Goal: Information Seeking & Learning: Learn about a topic

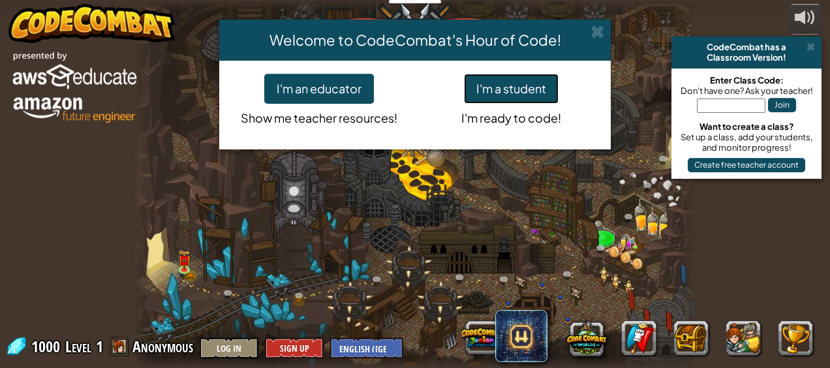
click at [521, 89] on button "I'm a student" at bounding box center [511, 89] width 95 height 30
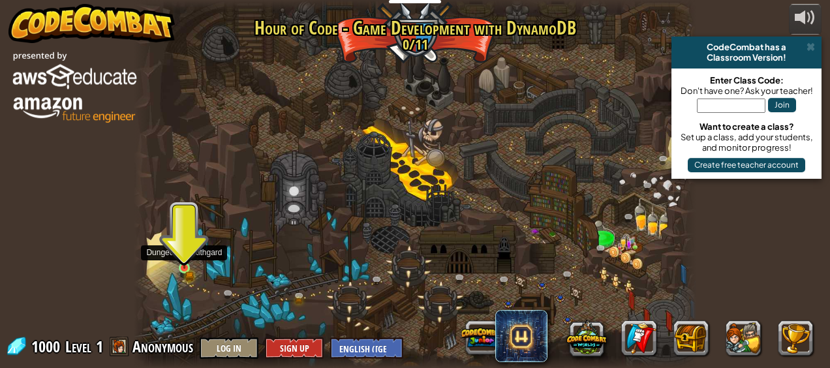
click at [181, 261] on img at bounding box center [184, 254] width 12 height 27
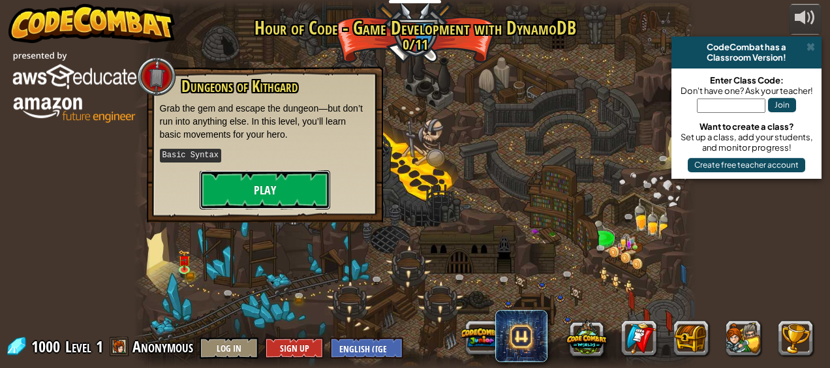
click at [248, 180] on button "Play" at bounding box center [265, 189] width 131 height 39
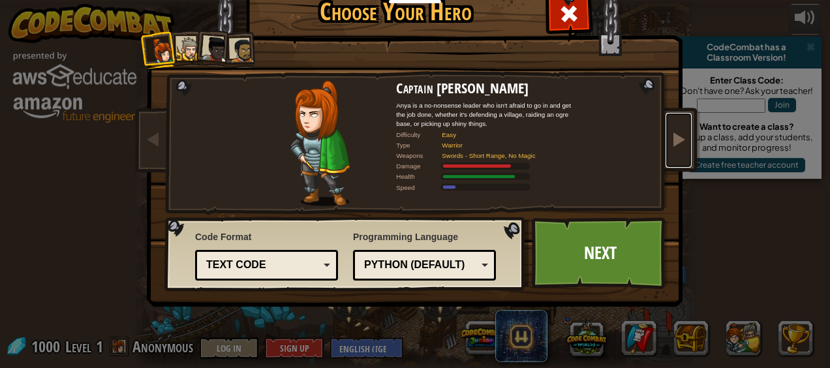
click at [672, 136] on span at bounding box center [679, 139] width 16 height 16
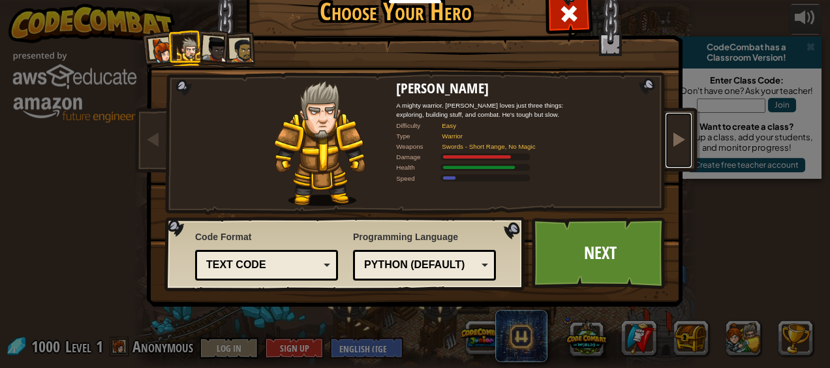
click at [671, 138] on span at bounding box center [679, 139] width 16 height 16
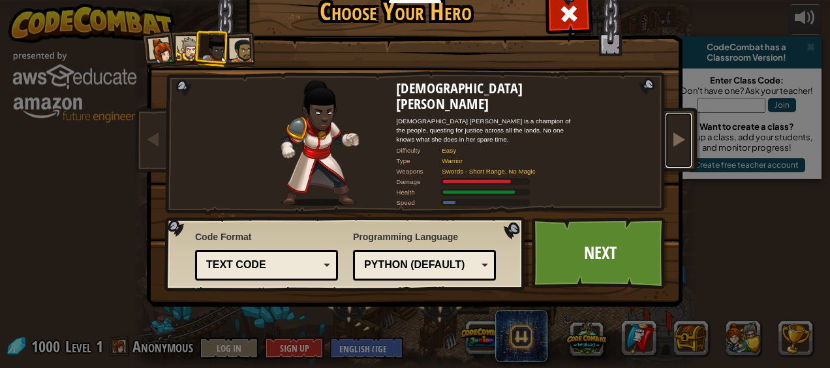
click at [680, 138] on span at bounding box center [679, 139] width 16 height 16
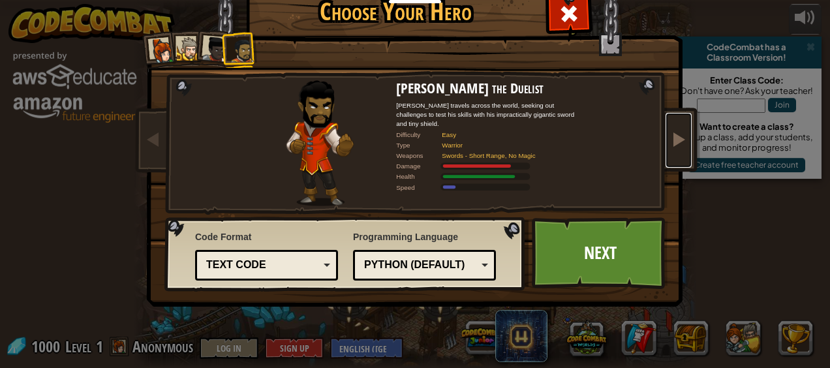
click at [680, 138] on span at bounding box center [679, 139] width 16 height 16
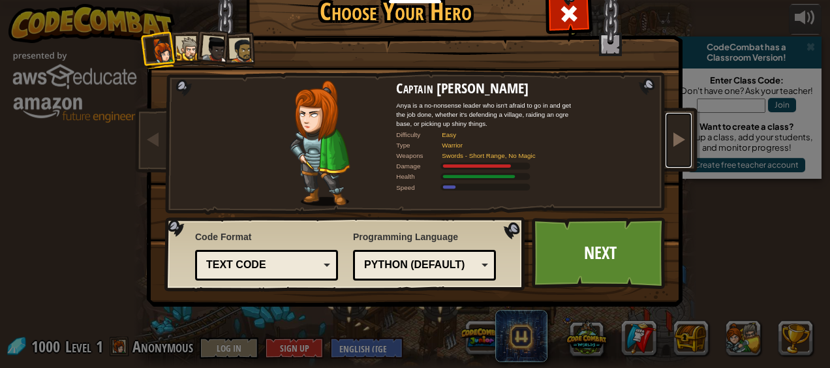
click at [680, 135] on span at bounding box center [679, 139] width 16 height 16
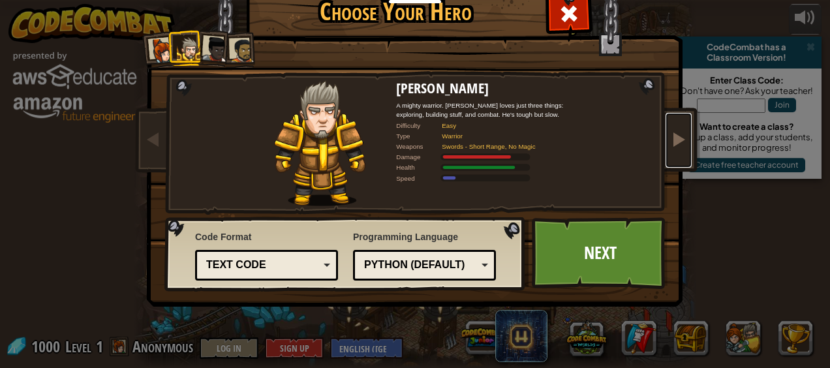
click at [671, 131] on span at bounding box center [679, 139] width 16 height 16
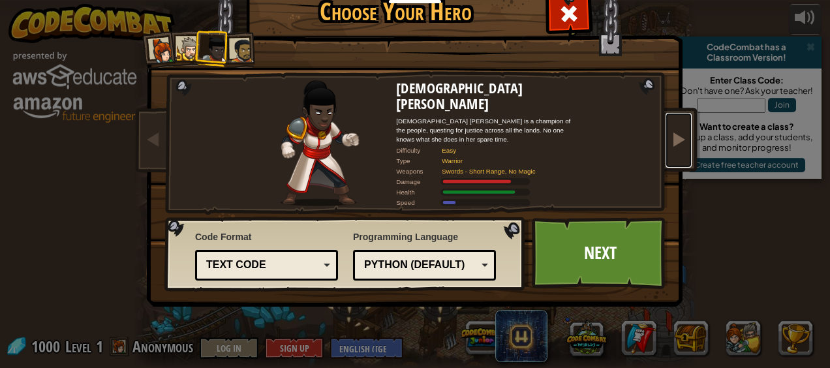
click at [671, 131] on span at bounding box center [679, 139] width 16 height 16
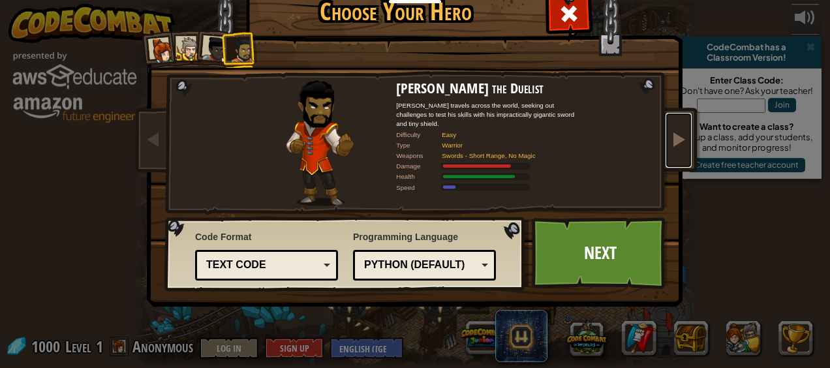
click at [671, 132] on span at bounding box center [679, 139] width 16 height 16
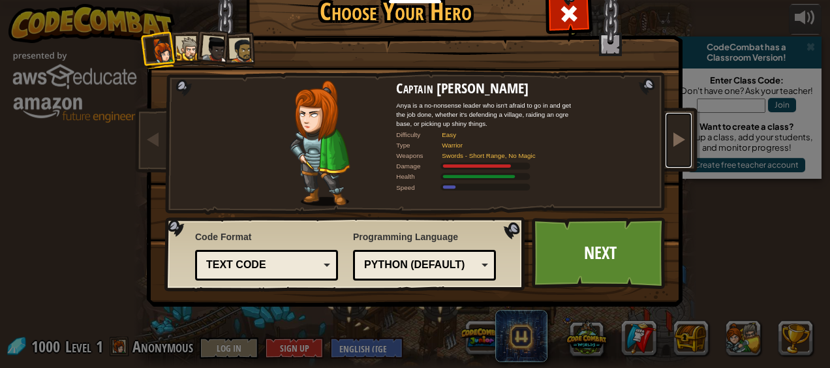
click at [673, 134] on span at bounding box center [679, 139] width 16 height 16
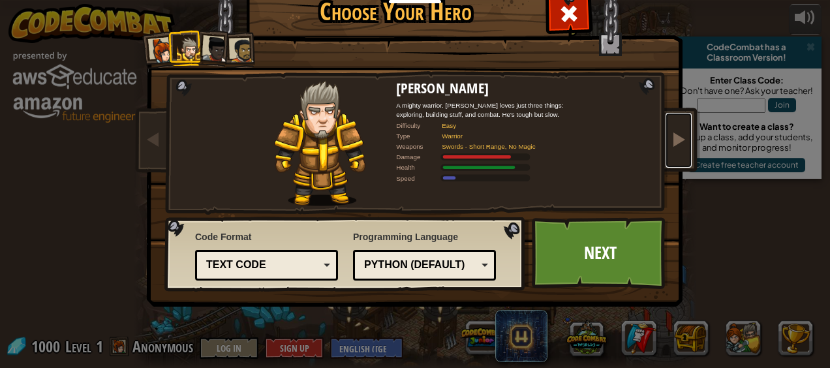
click at [671, 134] on span at bounding box center [679, 139] width 16 height 16
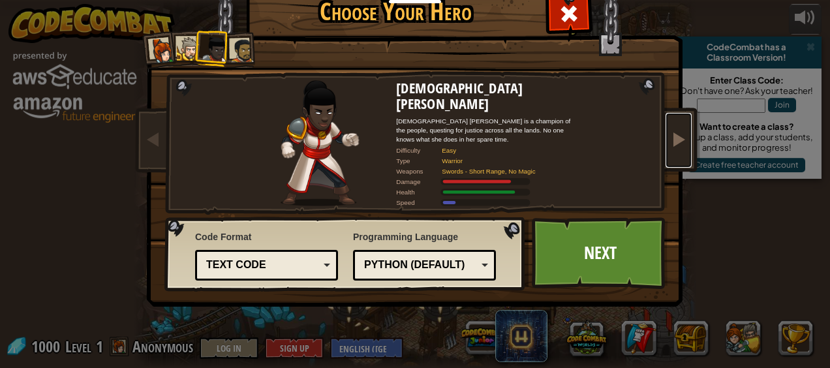
click at [683, 141] on link at bounding box center [679, 140] width 26 height 55
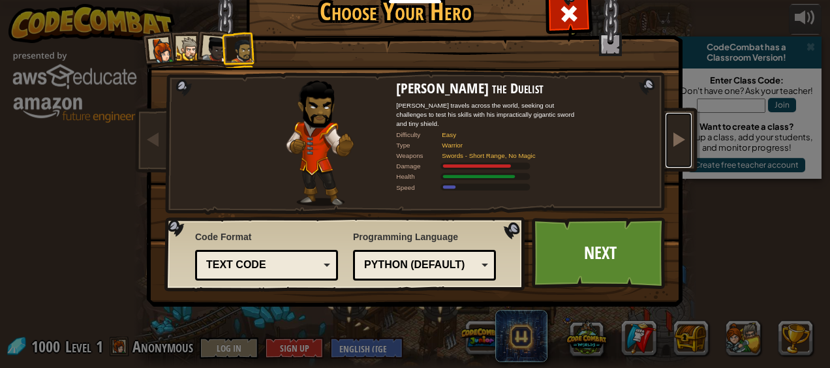
click at [684, 140] on link at bounding box center [679, 140] width 26 height 55
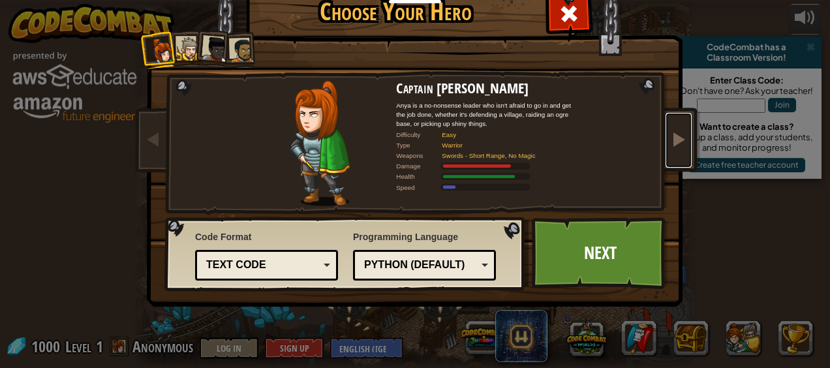
click at [684, 140] on link at bounding box center [679, 140] width 26 height 55
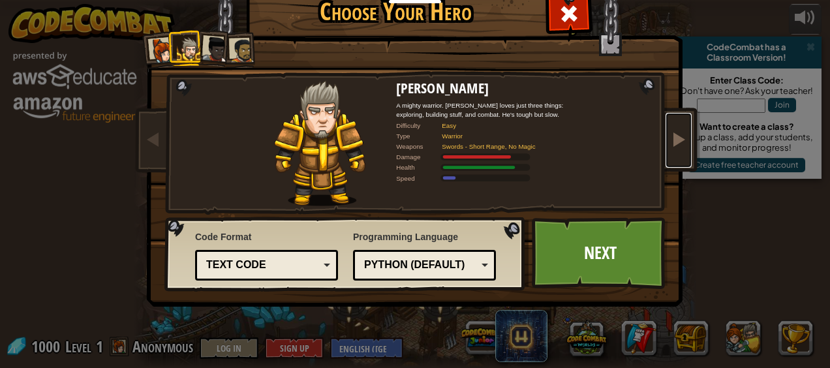
click at [682, 137] on link at bounding box center [679, 140] width 26 height 55
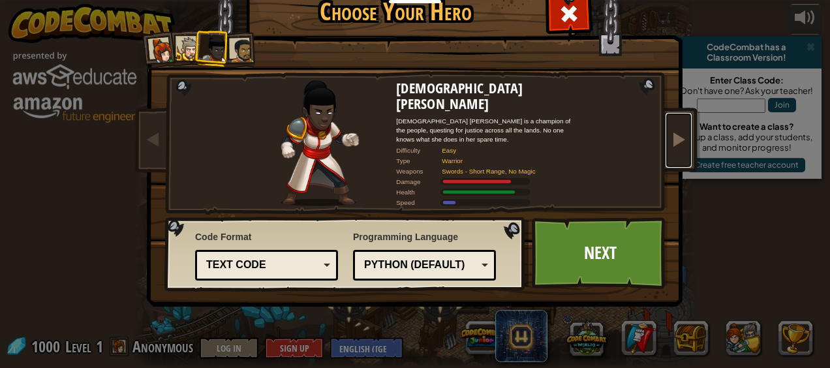
click at [681, 138] on link at bounding box center [679, 140] width 26 height 55
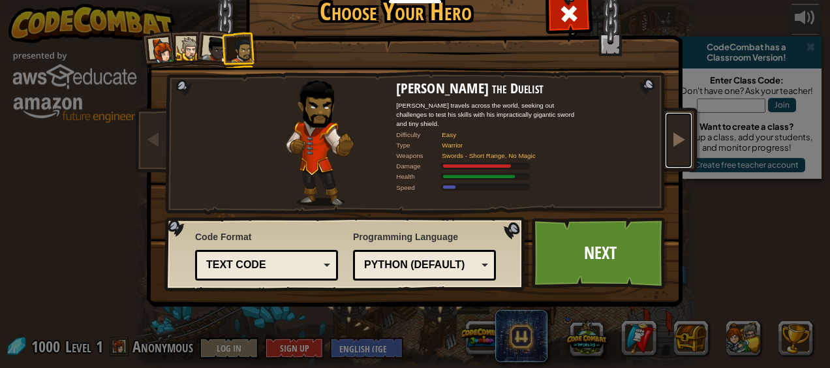
click at [680, 140] on span at bounding box center [679, 139] width 16 height 16
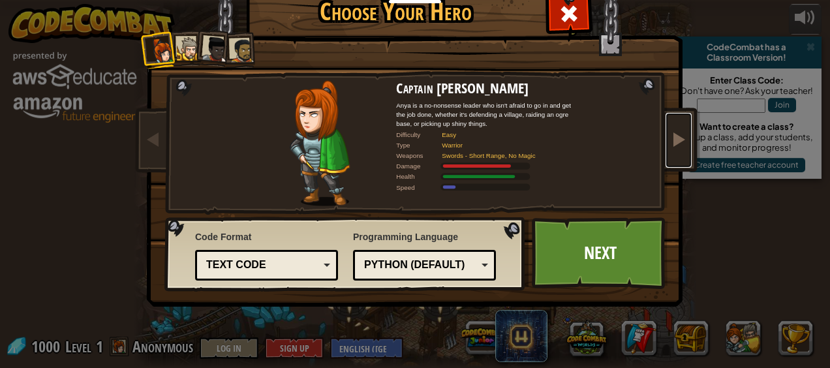
click at [681, 138] on span at bounding box center [679, 139] width 16 height 16
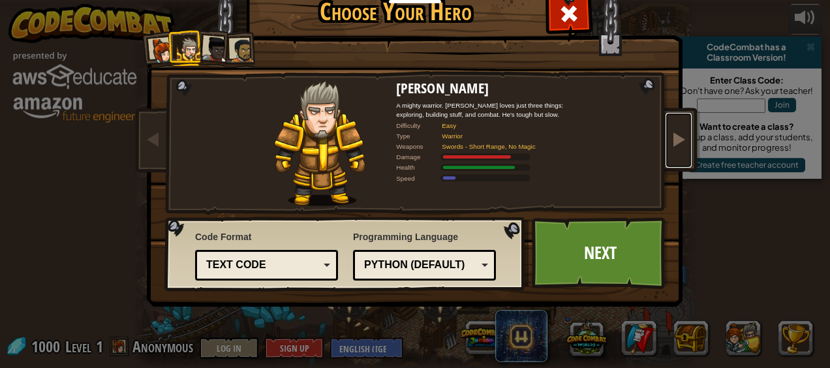
click at [681, 138] on span at bounding box center [679, 139] width 16 height 16
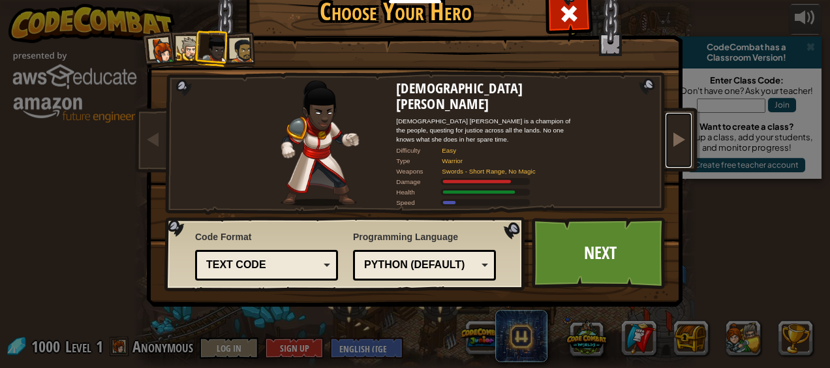
click at [681, 138] on span at bounding box center [679, 139] width 16 height 16
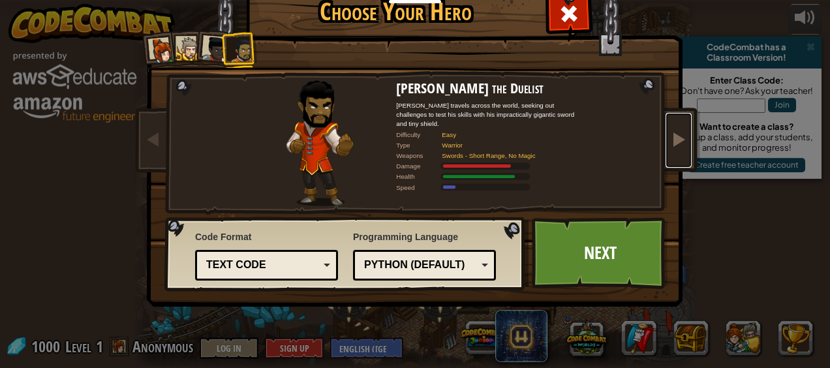
click at [681, 138] on span at bounding box center [679, 139] width 16 height 16
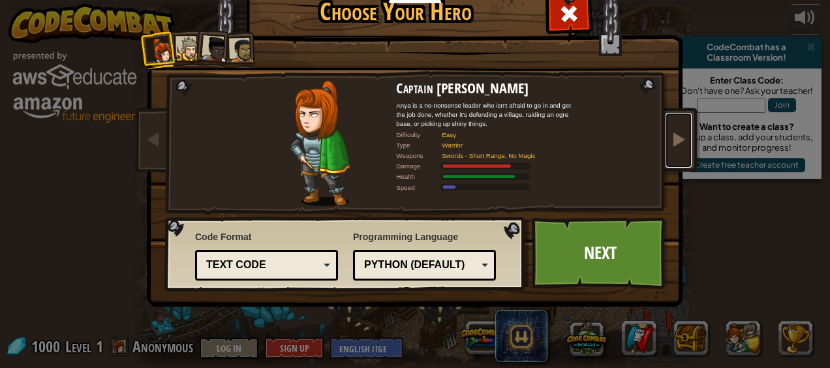
click at [681, 138] on span at bounding box center [679, 139] width 16 height 16
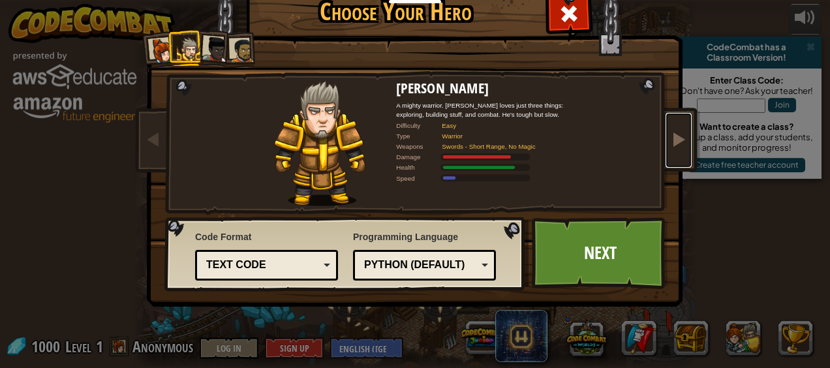
click at [681, 138] on span at bounding box center [679, 139] width 16 height 16
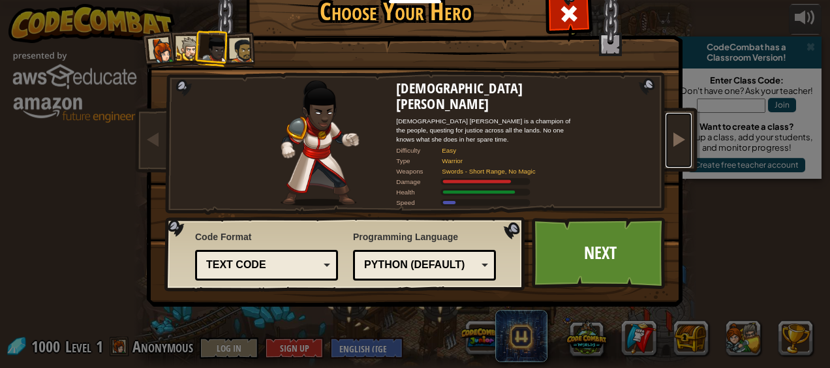
click at [681, 138] on span at bounding box center [679, 139] width 16 height 16
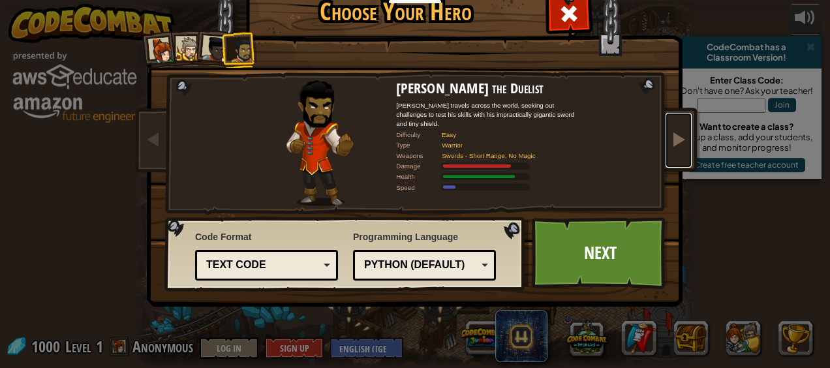
click at [681, 138] on span at bounding box center [679, 139] width 16 height 16
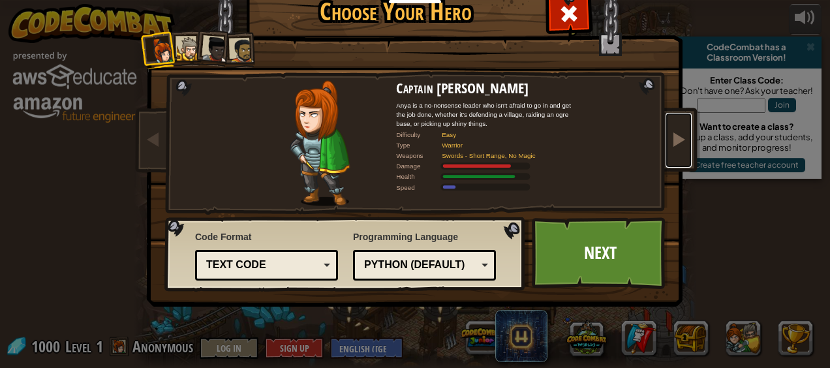
click at [681, 138] on span at bounding box center [679, 139] width 16 height 16
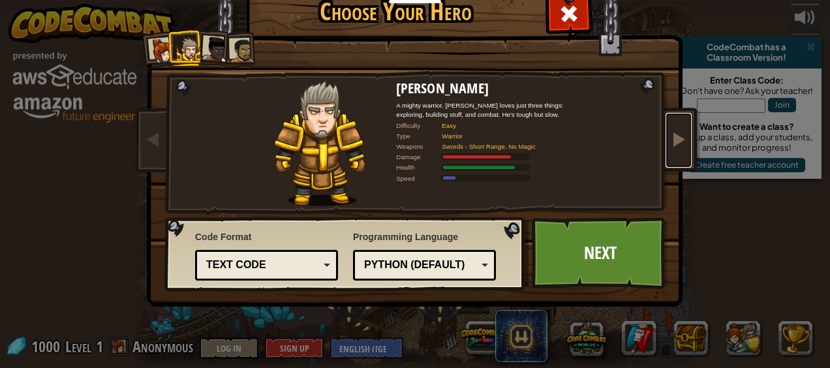
click at [681, 138] on span at bounding box center [679, 139] width 16 height 16
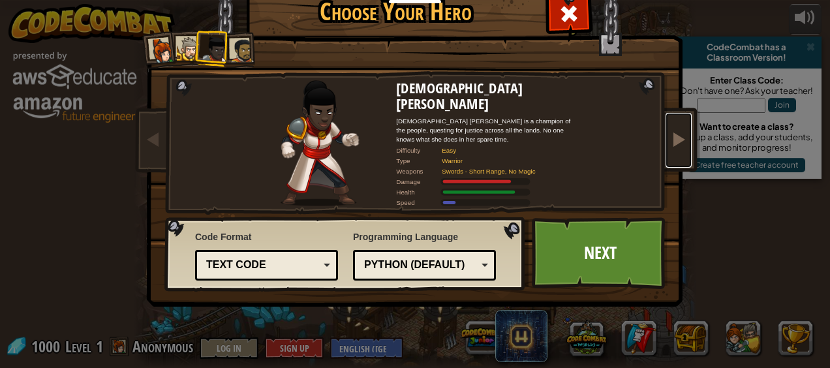
click at [681, 138] on span at bounding box center [679, 139] width 16 height 16
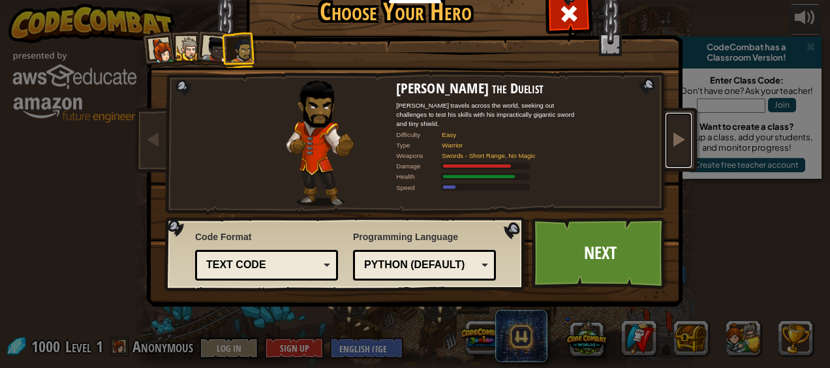
click at [681, 138] on span at bounding box center [679, 139] width 16 height 16
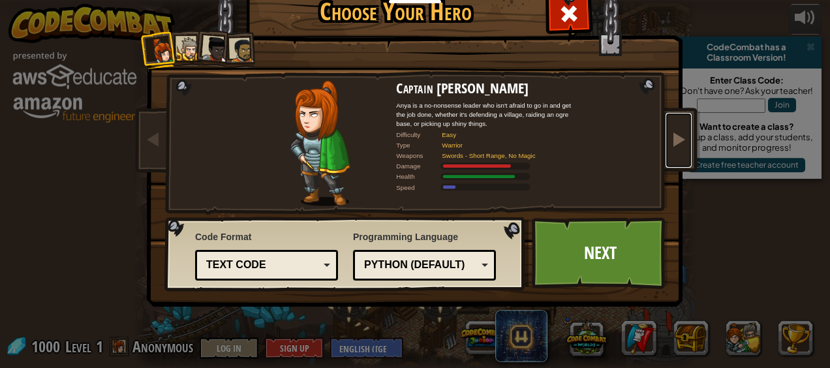
click at [681, 138] on span at bounding box center [679, 139] width 16 height 16
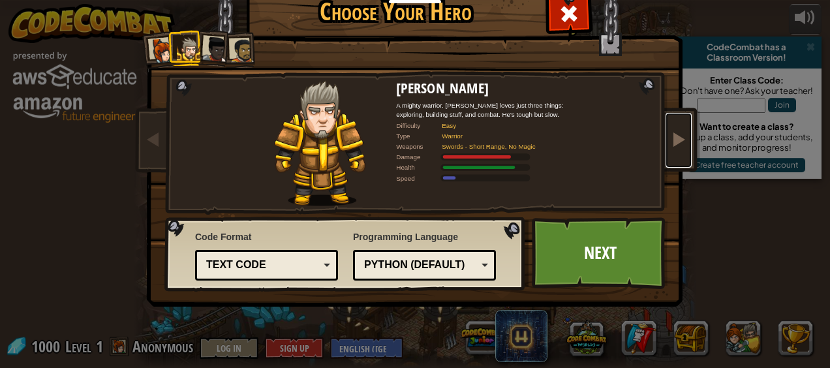
click at [681, 138] on span at bounding box center [679, 139] width 16 height 16
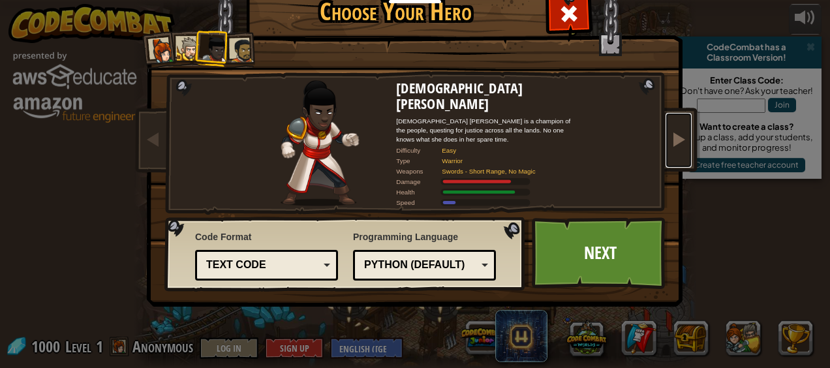
click at [681, 138] on span at bounding box center [679, 139] width 16 height 16
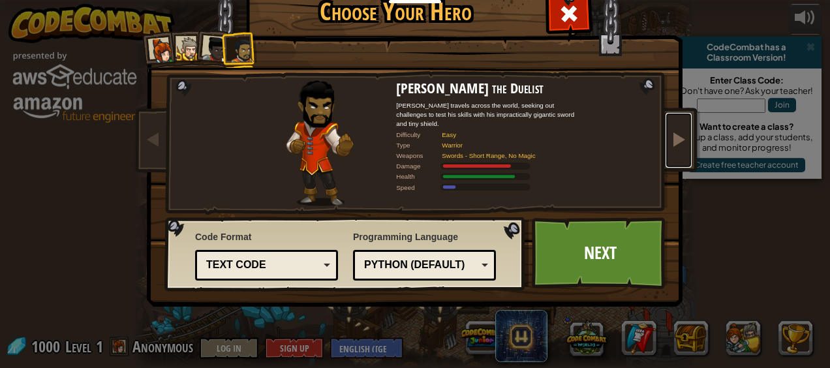
click at [681, 138] on span at bounding box center [679, 139] width 16 height 16
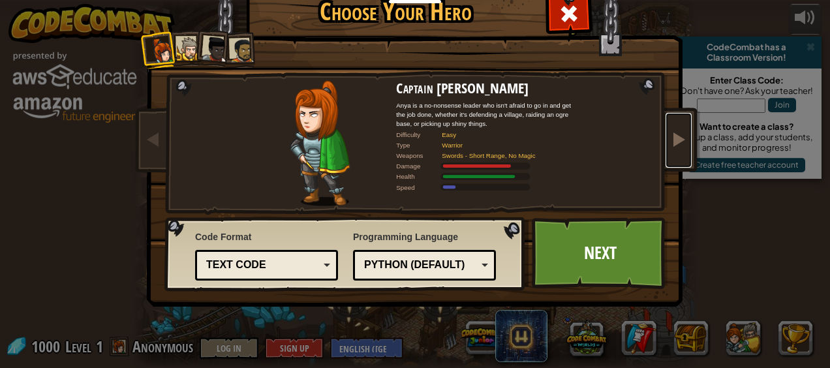
click at [681, 138] on span at bounding box center [679, 139] width 16 height 16
click at [150, 131] on span at bounding box center [154, 139] width 16 height 16
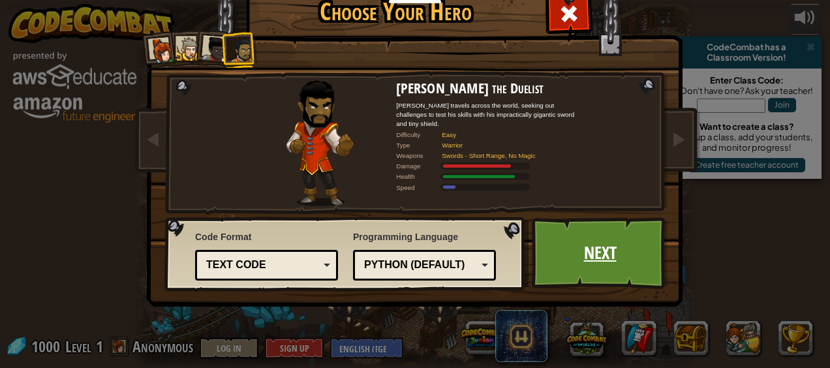
click at [587, 241] on link "Next" at bounding box center [600, 253] width 136 height 72
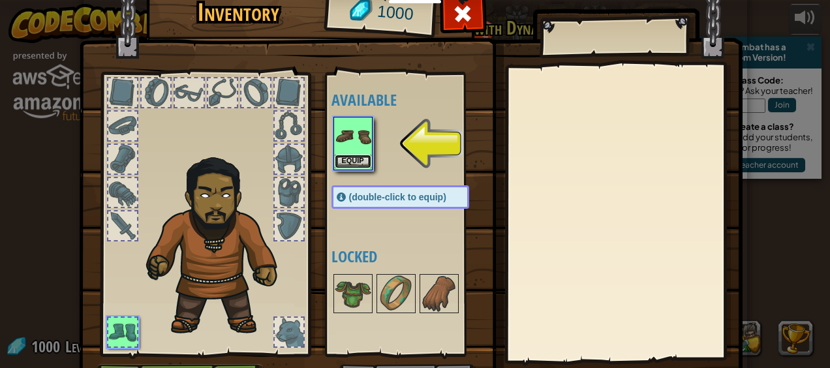
click at [347, 157] on button "Equip" at bounding box center [353, 162] width 37 height 14
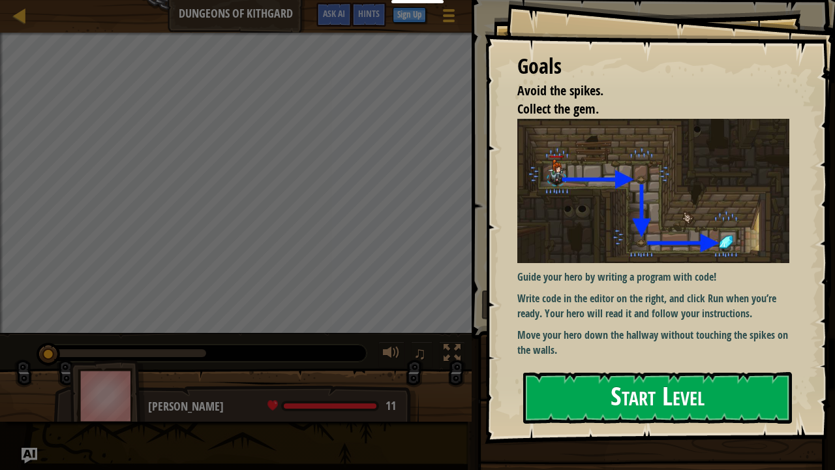
click at [627, 367] on button "Start Level" at bounding box center [657, 398] width 269 height 52
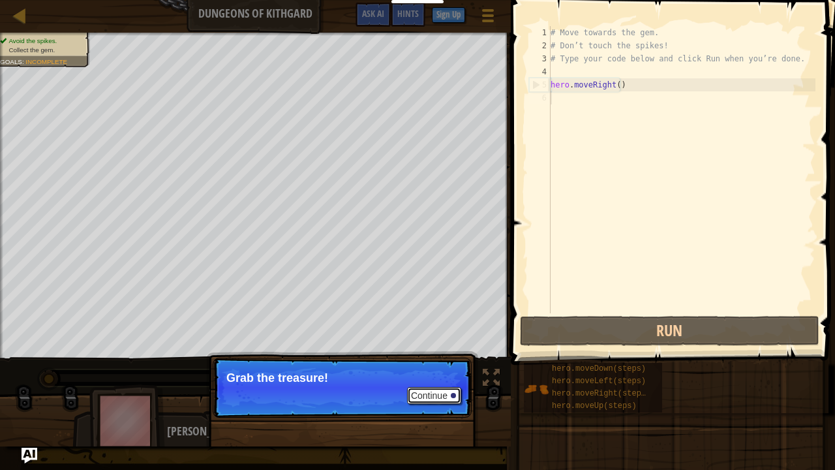
click at [439, 367] on button "Continue" at bounding box center [434, 395] width 54 height 17
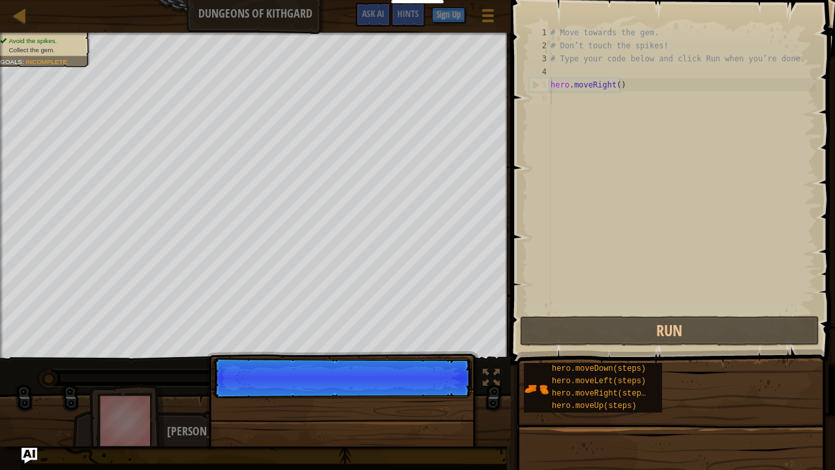
scroll to position [6, 0]
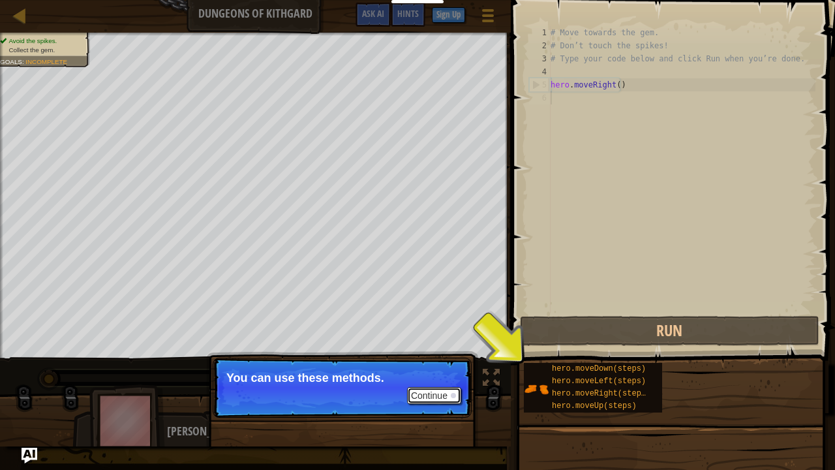
click at [438, 367] on button "Continue" at bounding box center [434, 395] width 54 height 17
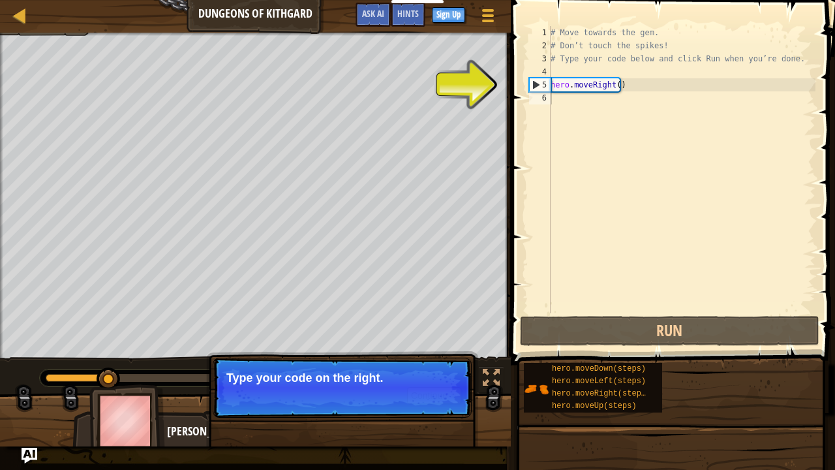
click at [395, 367] on p "Type your code on the right." at bounding box center [342, 377] width 232 height 13
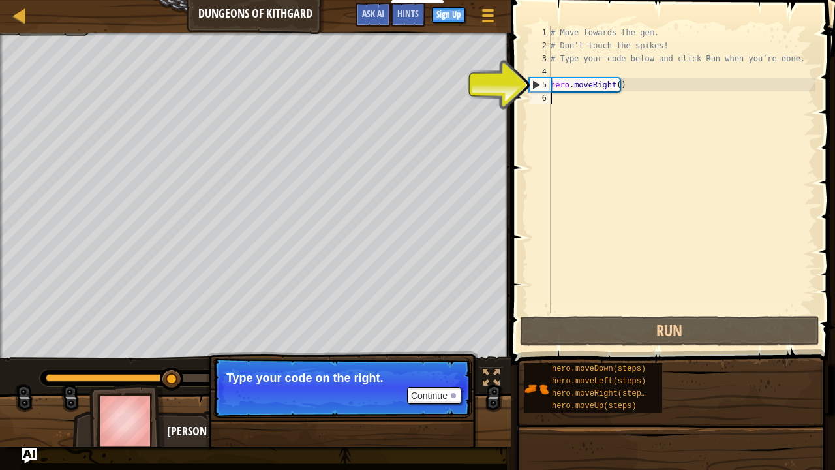
click at [617, 85] on div "# Move towards the gem. # Don’t touch the spikes! # Type your code below and cl…" at bounding box center [682, 182] width 268 height 313
type textarea "hero.moveRight()"
click at [566, 96] on div "# Move towards the gem. # Don’t touch the spikes! # Type your code below and cl…" at bounding box center [682, 182] width 268 height 313
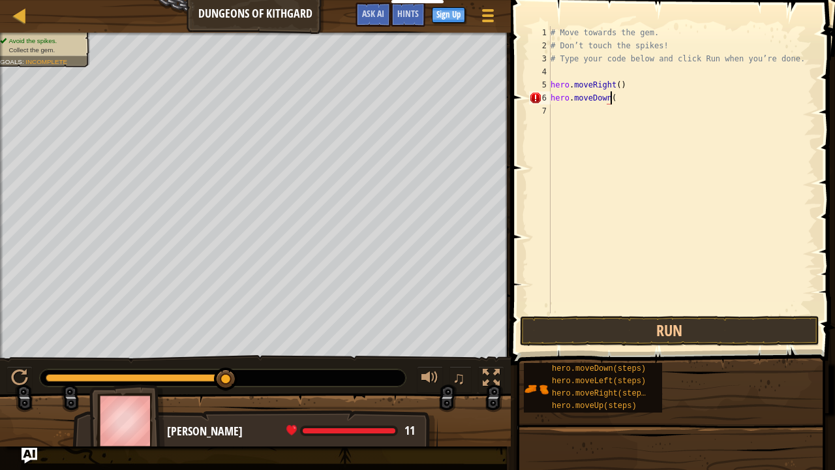
scroll to position [6, 5]
type textarea "hero.moveDown()"
click at [654, 335] on button "Run" at bounding box center [670, 331] width 300 height 30
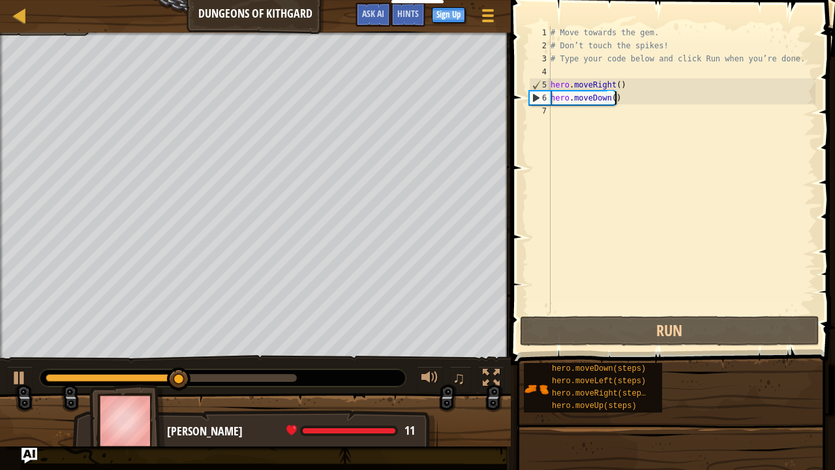
click at [562, 116] on div "# Move towards the gem. # Don’t touch the spikes! # Type your code below and cl…" at bounding box center [682, 182] width 268 height 313
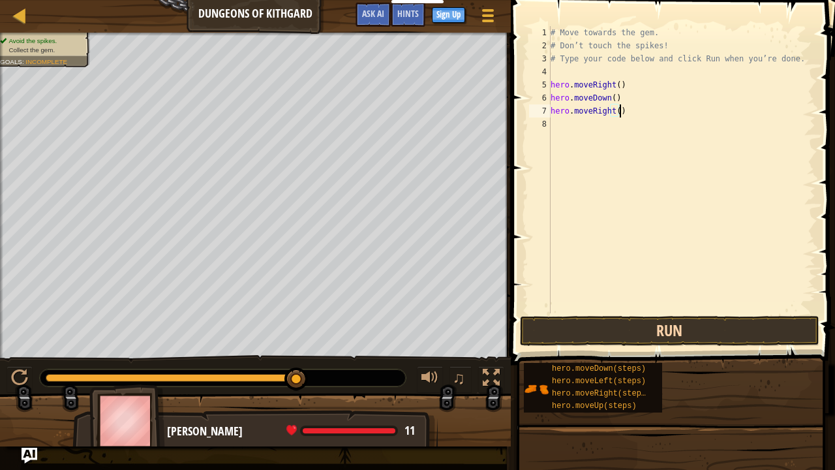
type textarea "hero.moveRight()"
click at [627, 322] on button "Run" at bounding box center [670, 331] width 300 height 30
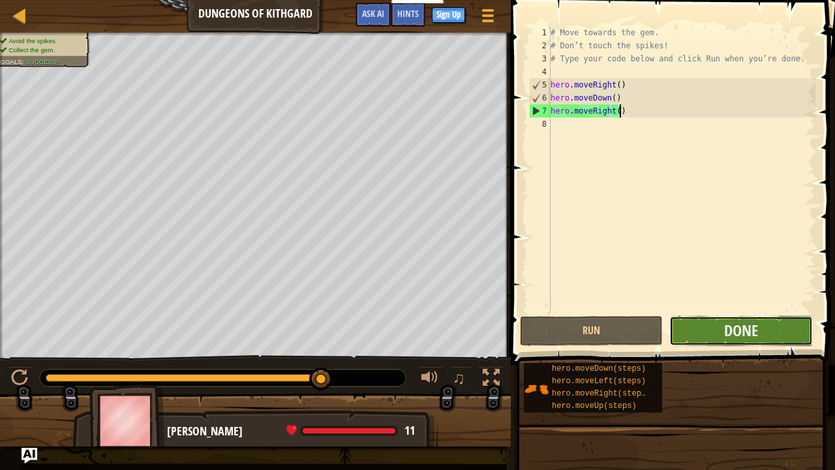
click at [740, 345] on button "Done" at bounding box center [740, 331] width 143 height 30
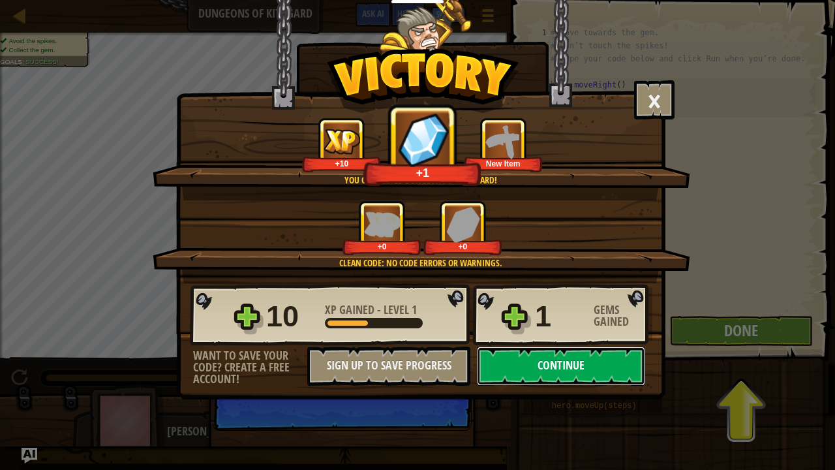
click at [521, 367] on button "Continue" at bounding box center [561, 365] width 168 height 39
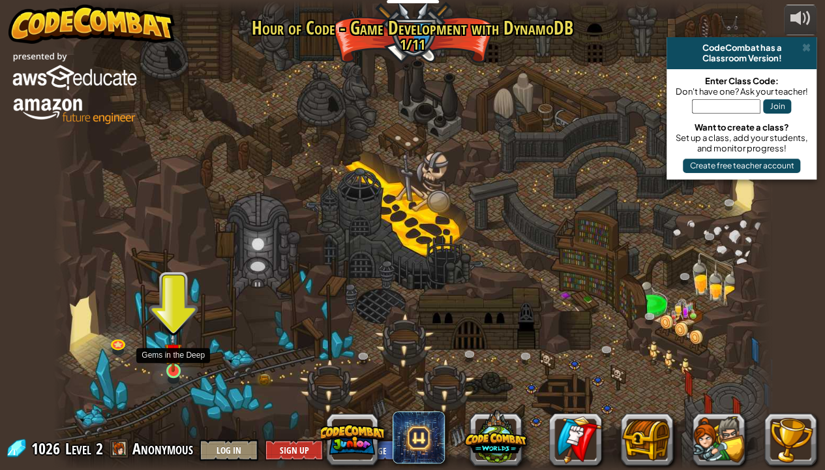
click at [174, 363] on img at bounding box center [173, 351] width 18 height 40
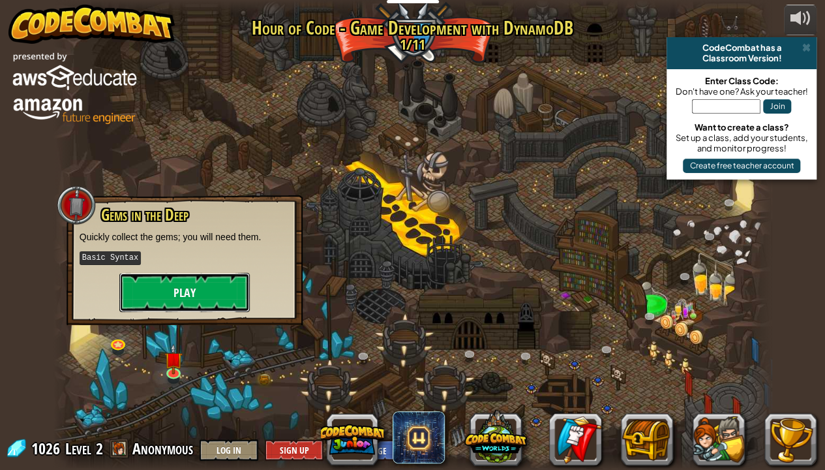
click at [187, 288] on button "Play" at bounding box center [184, 292] width 131 height 39
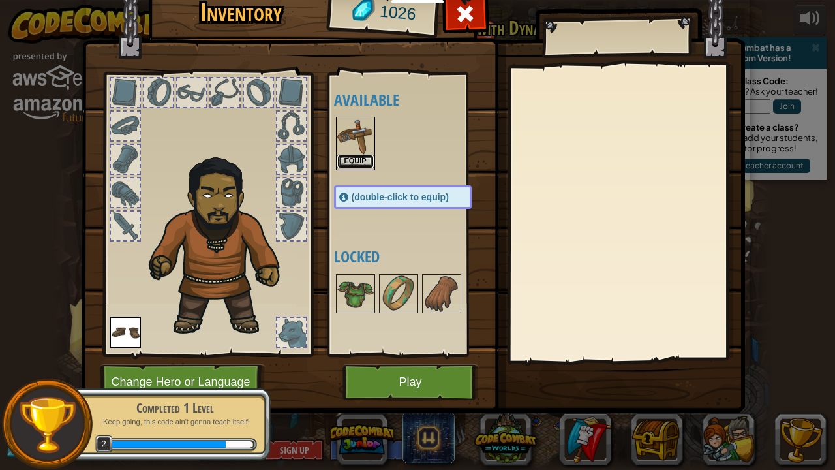
click at [355, 161] on button "Equip" at bounding box center [355, 162] width 37 height 14
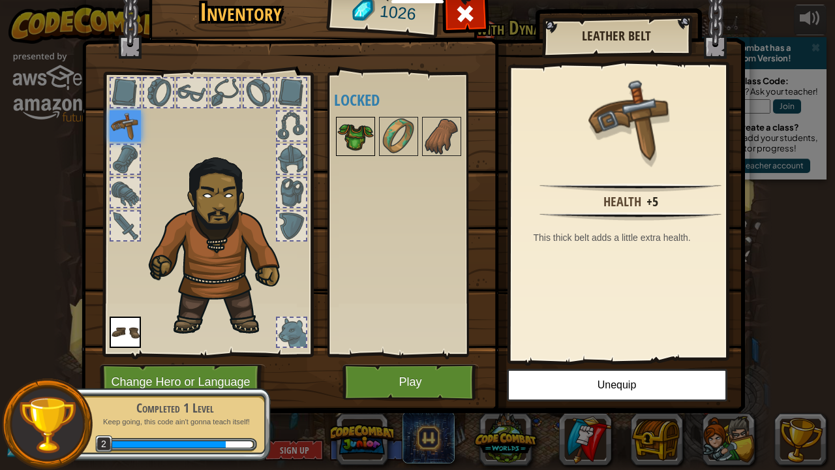
click at [355, 129] on img at bounding box center [355, 136] width 37 height 37
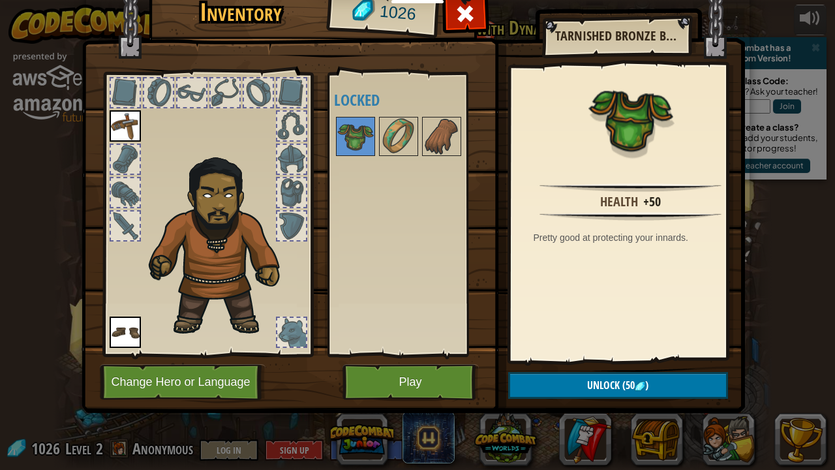
click at [117, 131] on img at bounding box center [125, 125] width 31 height 31
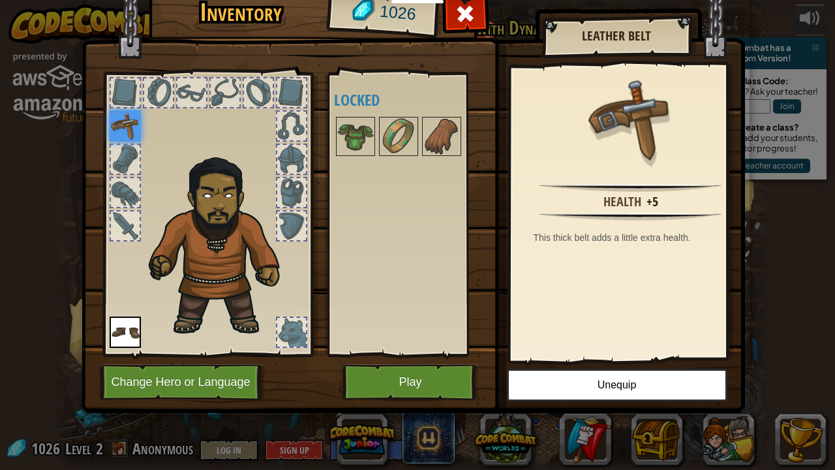
click at [119, 120] on img at bounding box center [125, 125] width 31 height 31
click at [128, 328] on img at bounding box center [125, 331] width 31 height 31
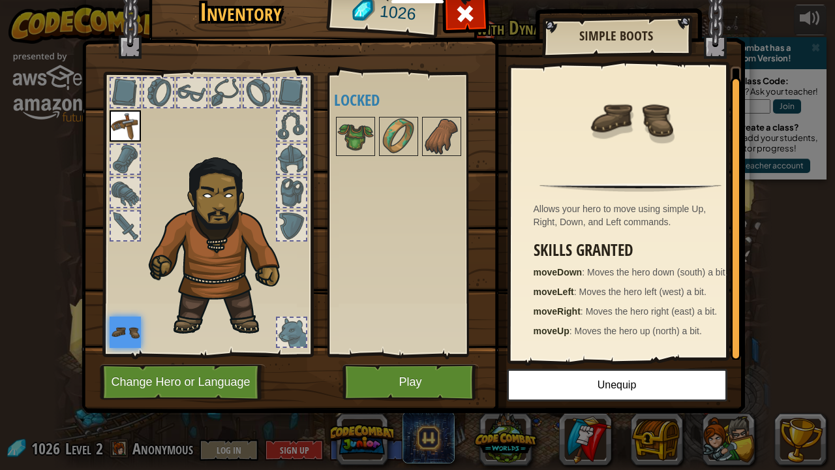
scroll to position [3, 0]
click at [386, 367] on button "Play" at bounding box center [411, 382] width 136 height 36
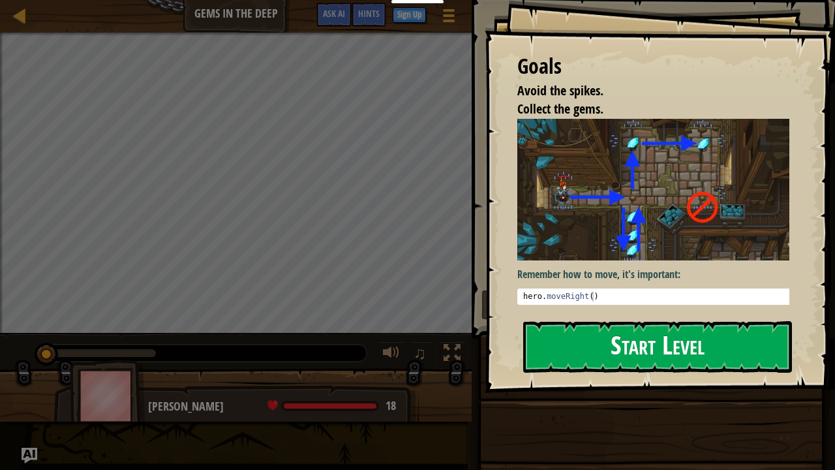
click at [615, 338] on button "Start Level" at bounding box center [657, 347] width 269 height 52
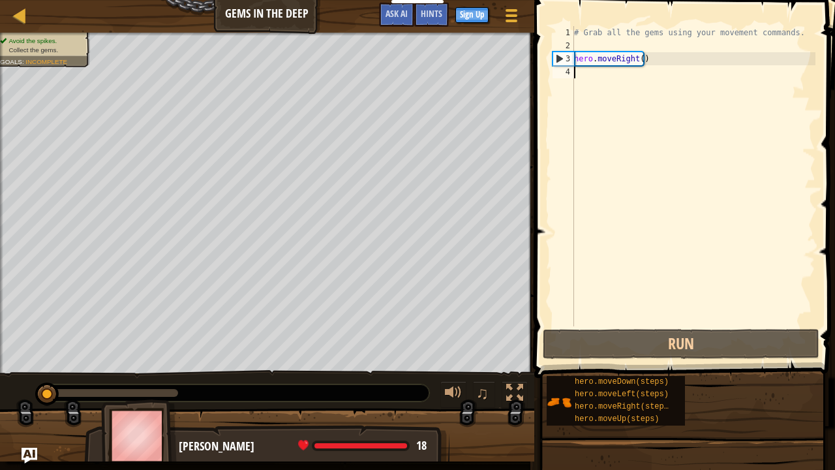
scroll to position [6, 0]
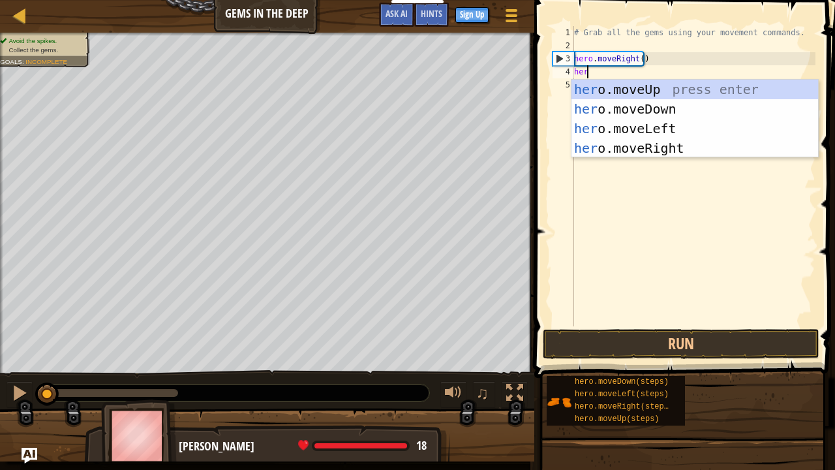
type textarea "hero"
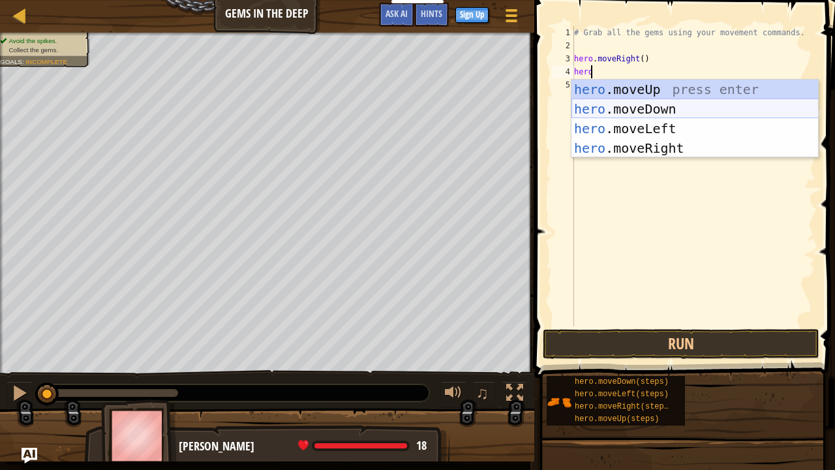
click at [643, 107] on div "hero .moveUp press enter hero .moveDown press enter hero .moveLeft press enter …" at bounding box center [695, 138] width 247 height 117
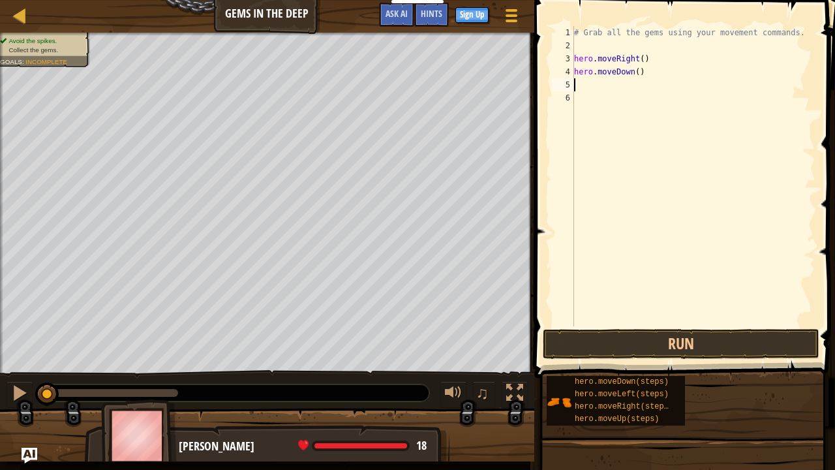
scroll to position [6, 0]
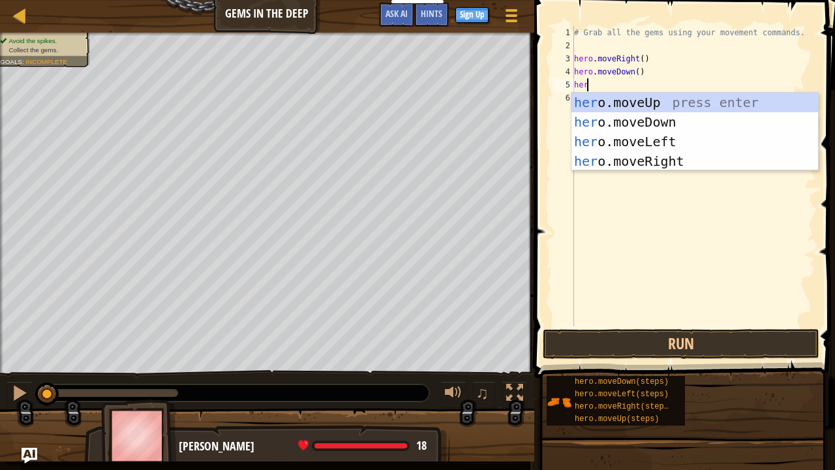
type textarea "hero"
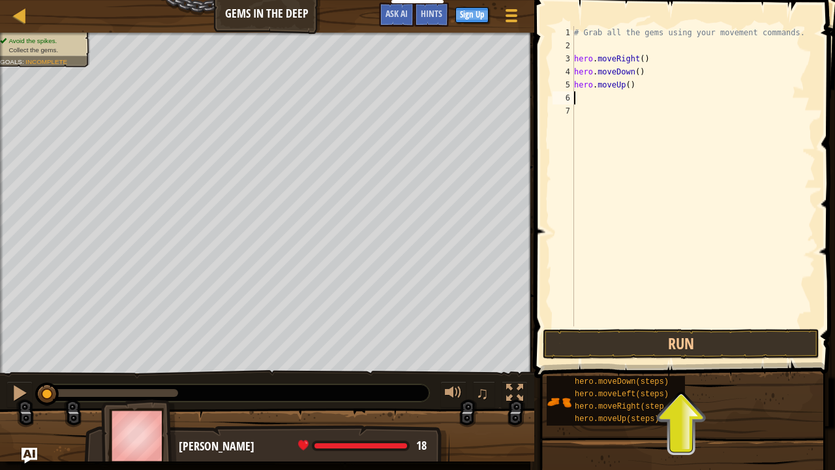
click at [622, 100] on div "# Grab all the gems using your movement commands. hero . moveRight ( ) hero . m…" at bounding box center [694, 189] width 244 height 326
click at [583, 95] on div "# Grab all the gems using your movement commands. hero . moveRight ( ) hero . m…" at bounding box center [694, 189] width 244 height 326
type textarea "h"
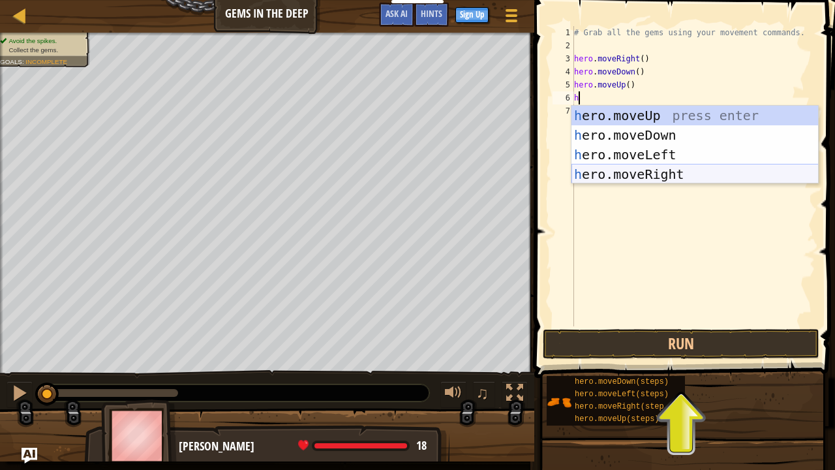
click at [642, 172] on div "h ero.moveUp press enter h ero.moveDown press enter h ero.moveLeft press enter …" at bounding box center [695, 164] width 247 height 117
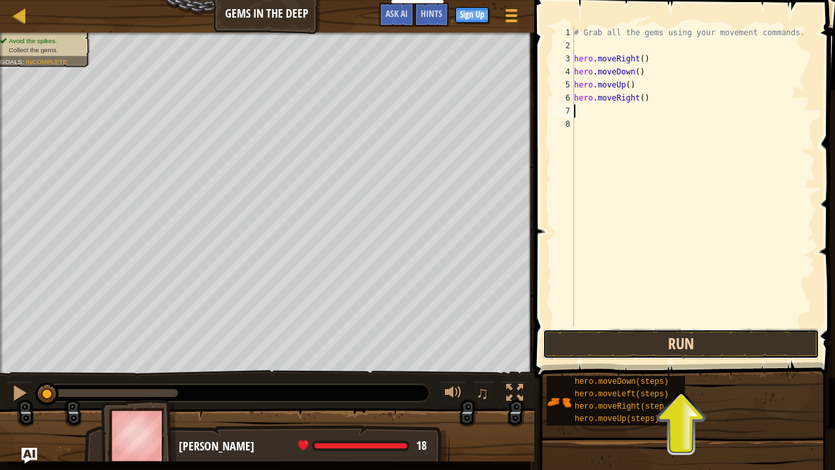
click at [647, 345] on button "Run" at bounding box center [681, 344] width 277 height 30
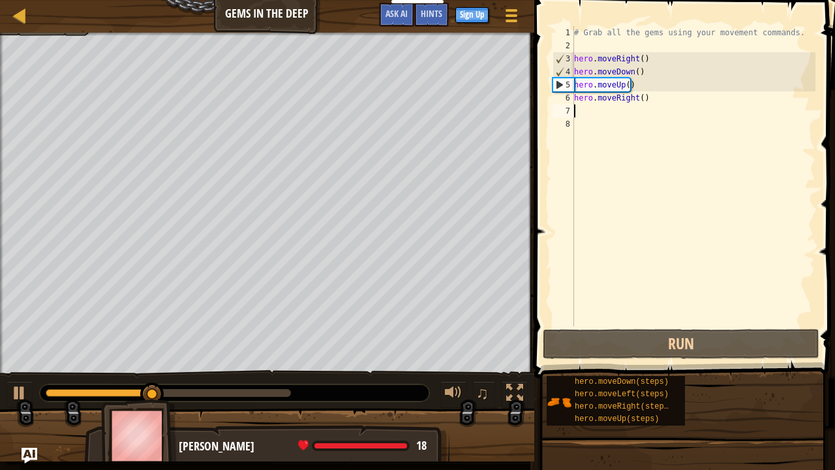
click at [575, 95] on div "# Grab all the gems using your movement commands. hero . moveRight ( ) hero . m…" at bounding box center [694, 189] width 244 height 326
type textarea "hero.moveRight()"
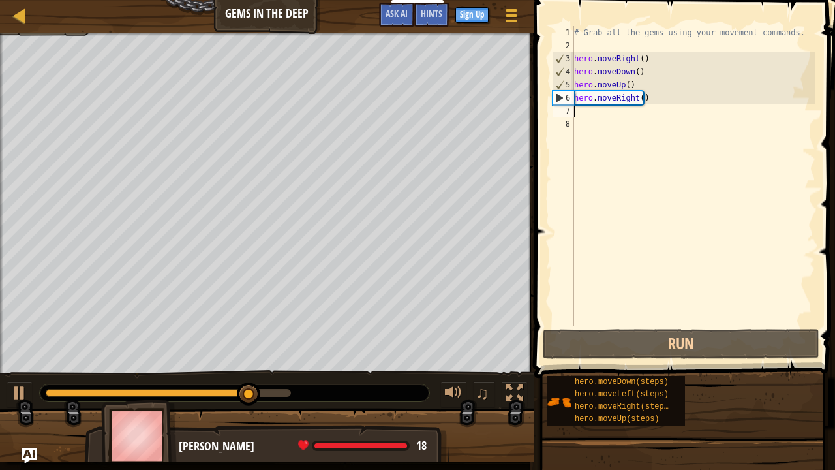
click at [585, 112] on div "# Grab all the gems using your movement commands. hero . moveRight ( ) hero . m…" at bounding box center [694, 189] width 244 height 326
type textarea "h"
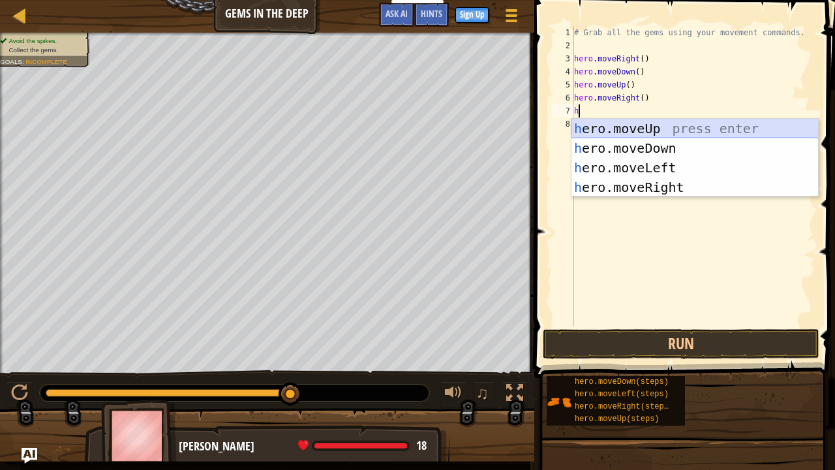
click at [647, 127] on div "h ero.moveUp press enter h ero.moveDown press enter h ero.moveLeft press enter …" at bounding box center [695, 177] width 247 height 117
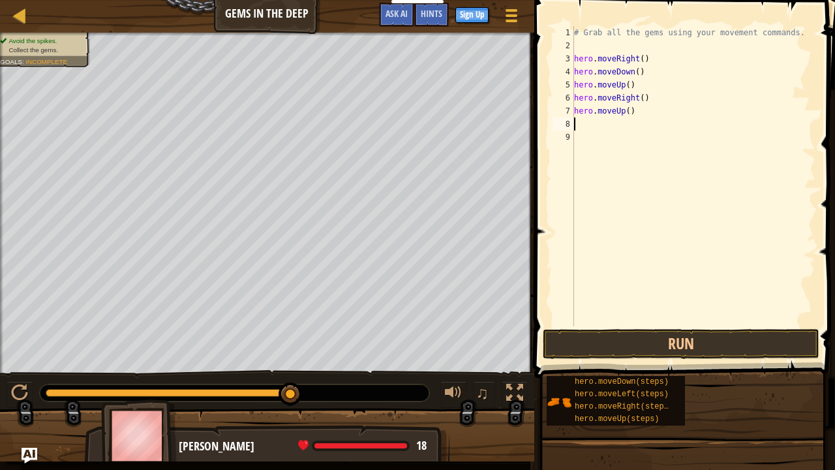
type textarea "h"
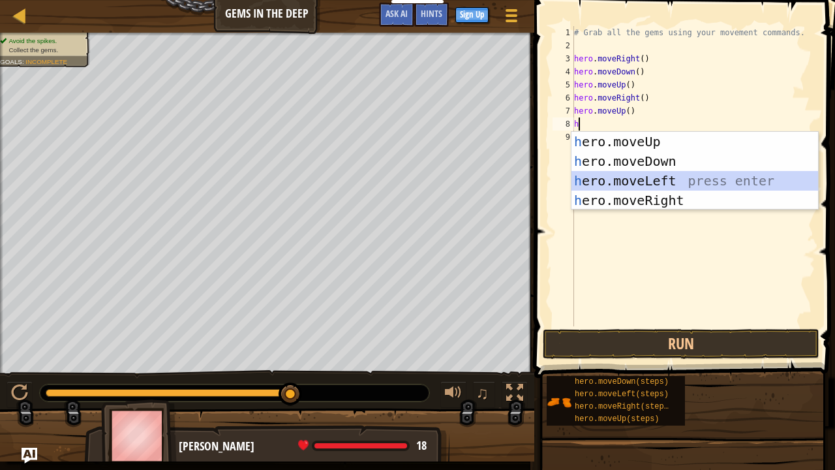
click at [625, 177] on div "h ero.moveUp press enter h ero.moveDown press enter h ero.moveLeft press enter …" at bounding box center [695, 190] width 247 height 117
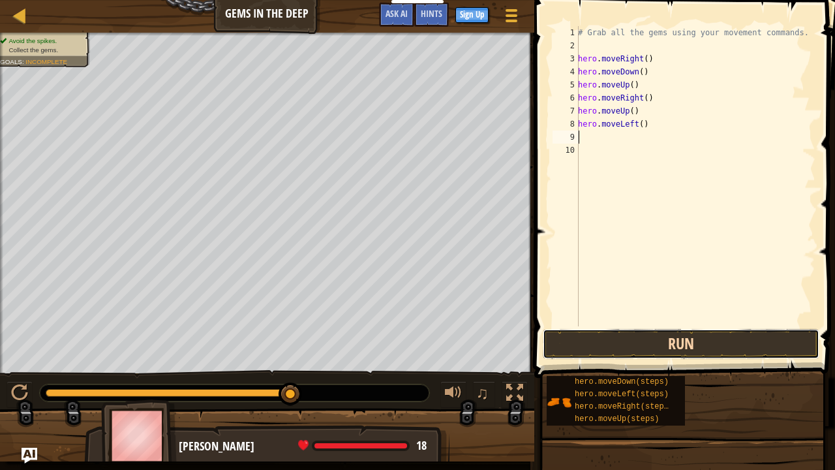
click at [645, 337] on button "Run" at bounding box center [681, 344] width 277 height 30
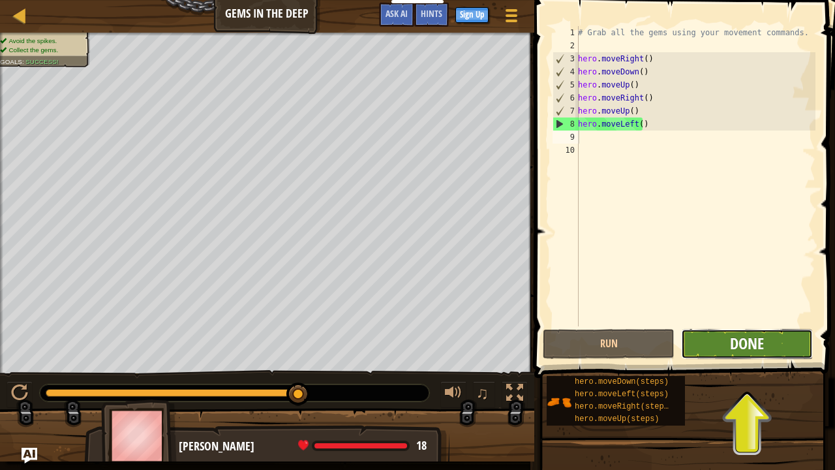
click at [740, 342] on span "Done" at bounding box center [747, 343] width 34 height 21
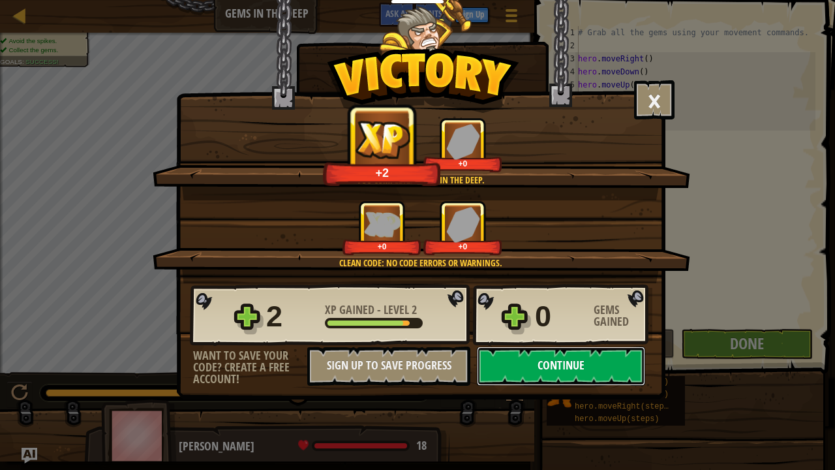
click at [544, 367] on button "Continue" at bounding box center [561, 365] width 168 height 39
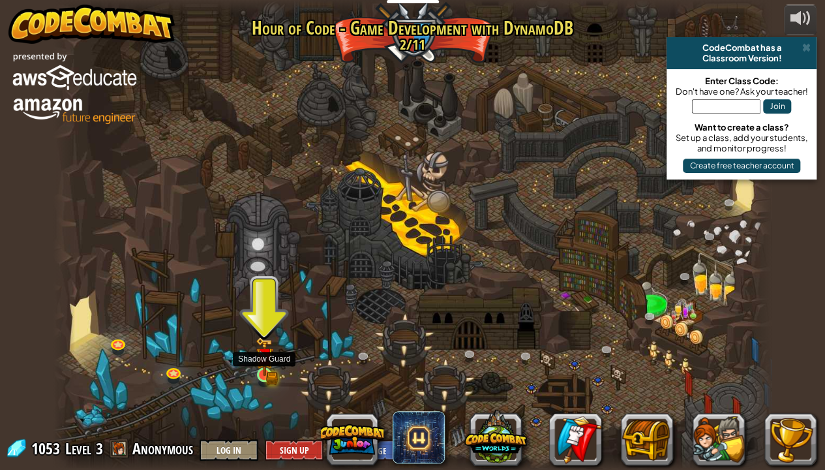
click at [264, 361] on img at bounding box center [264, 356] width 10 height 10
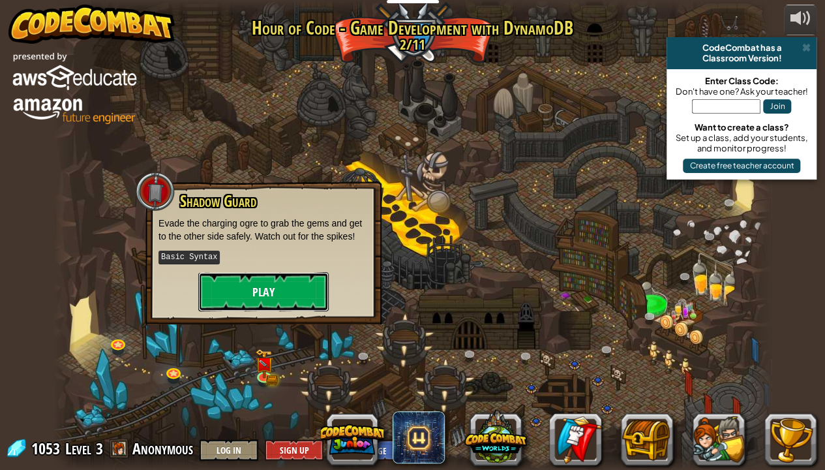
click at [265, 294] on button "Play" at bounding box center [263, 291] width 131 height 39
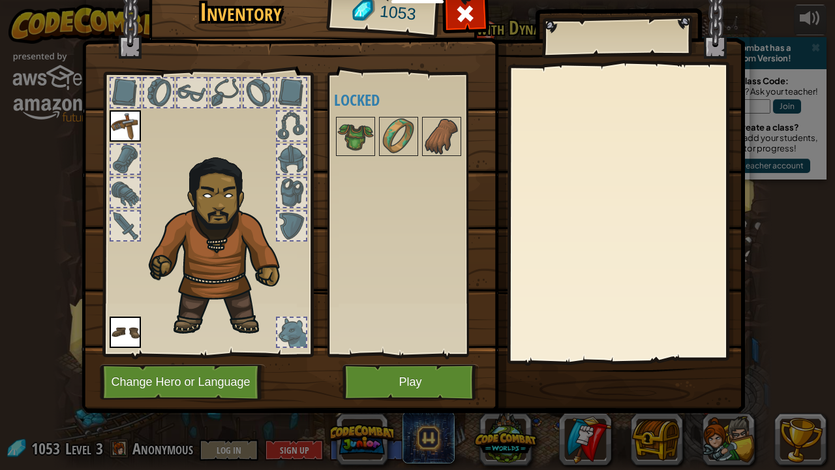
click at [287, 331] on div at bounding box center [291, 332] width 29 height 29
click at [287, 325] on div at bounding box center [291, 332] width 29 height 29
click at [446, 138] on img at bounding box center [441, 136] width 37 height 37
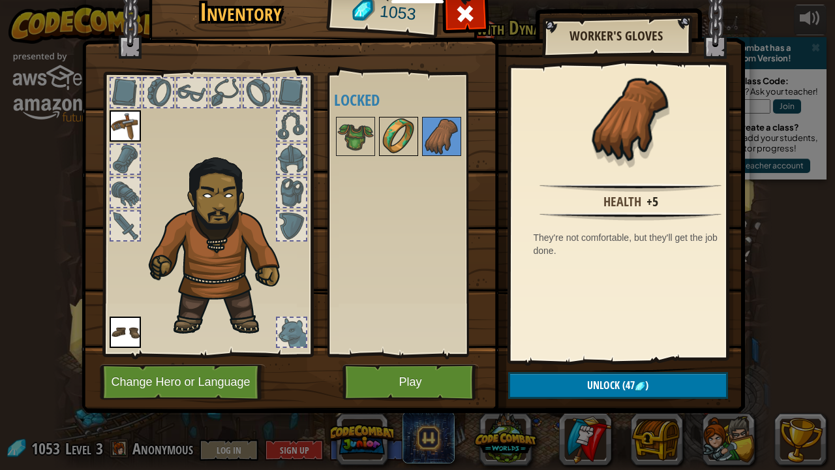
click at [401, 134] on img at bounding box center [398, 136] width 37 height 37
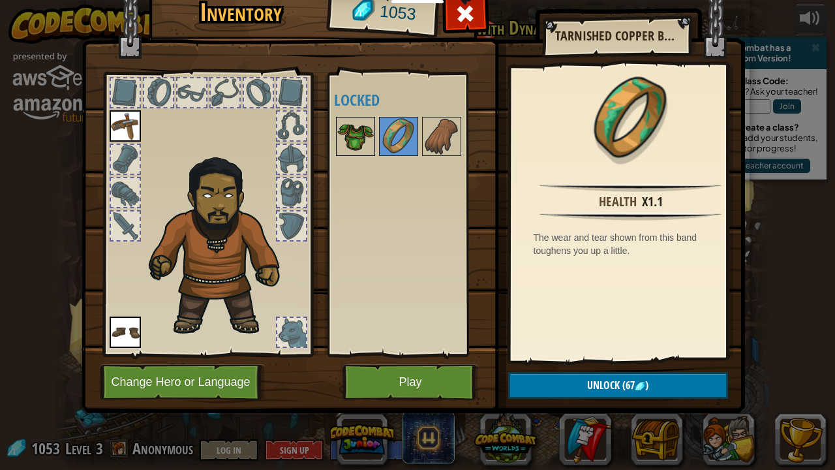
click at [350, 134] on img at bounding box center [355, 136] width 37 height 37
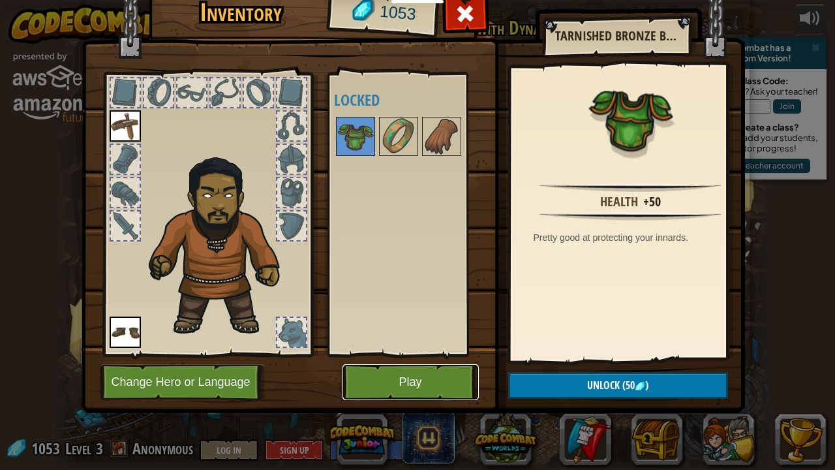
click at [414, 367] on button "Play" at bounding box center [411, 382] width 136 height 36
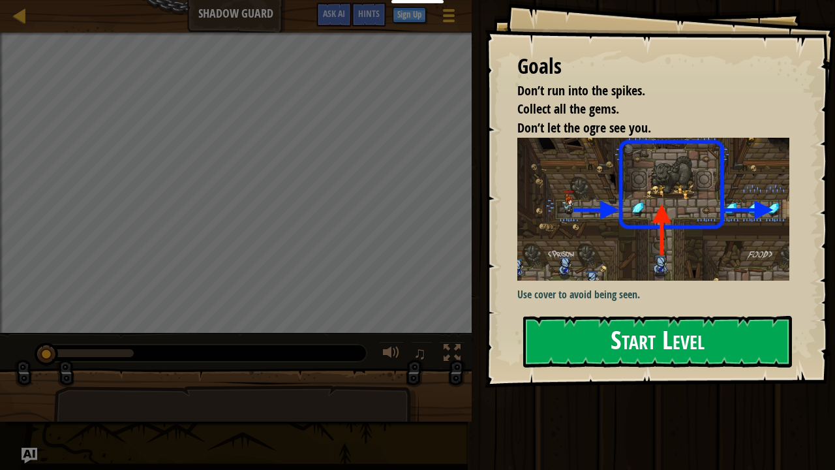
click at [615, 338] on button "Start Level" at bounding box center [657, 342] width 269 height 52
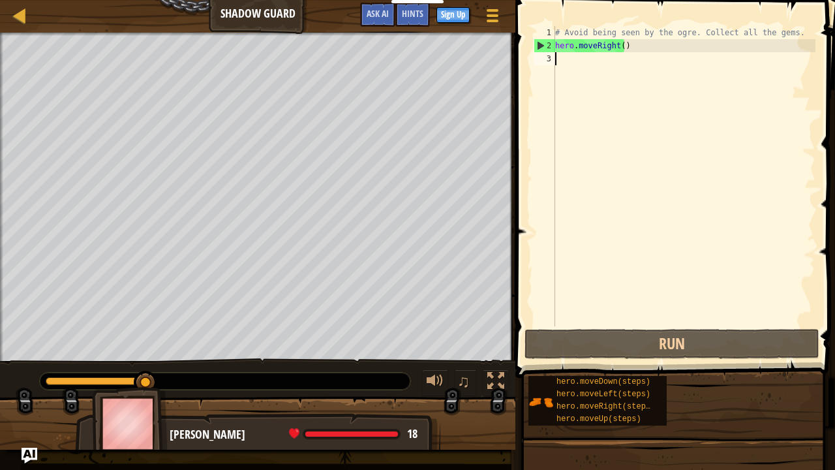
scroll to position [6, 0]
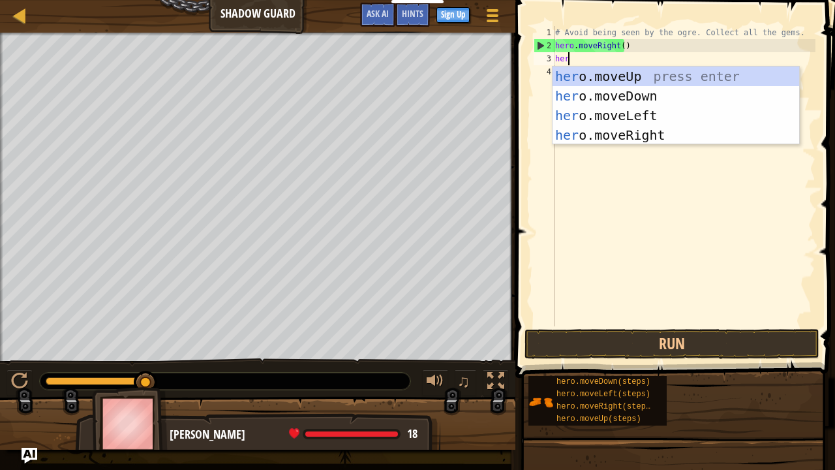
type textarea "hero"
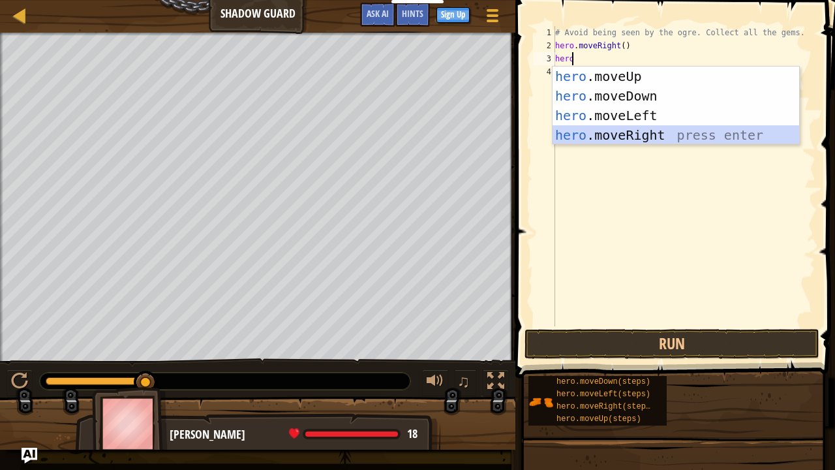
click at [632, 129] on div "hero .moveUp press enter hero .moveDown press enter hero .moveLeft press enter …" at bounding box center [676, 125] width 247 height 117
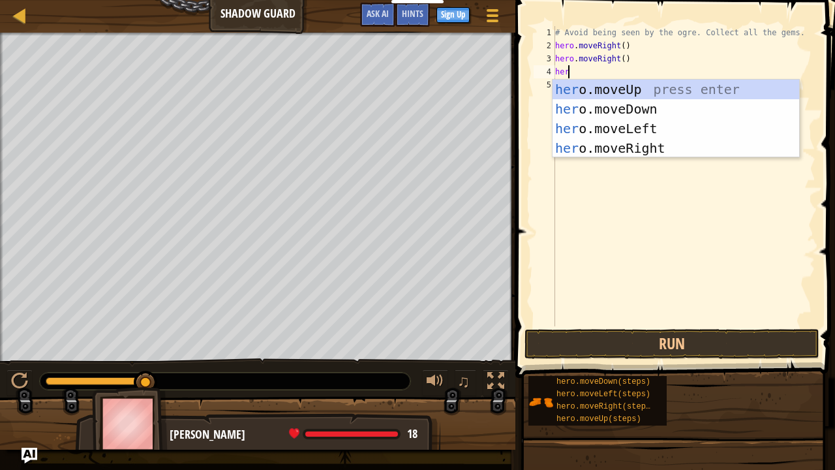
type textarea "hero"
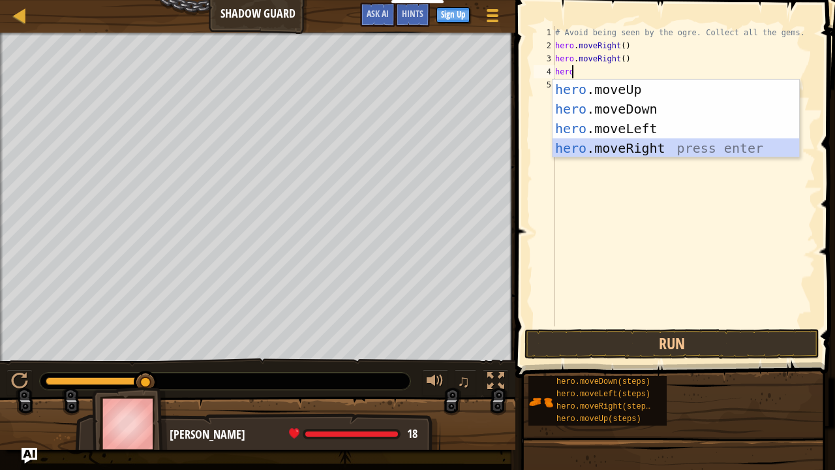
click at [637, 151] on div "hero .moveUp press enter hero .moveDown press enter hero .moveLeft press enter …" at bounding box center [676, 138] width 247 height 117
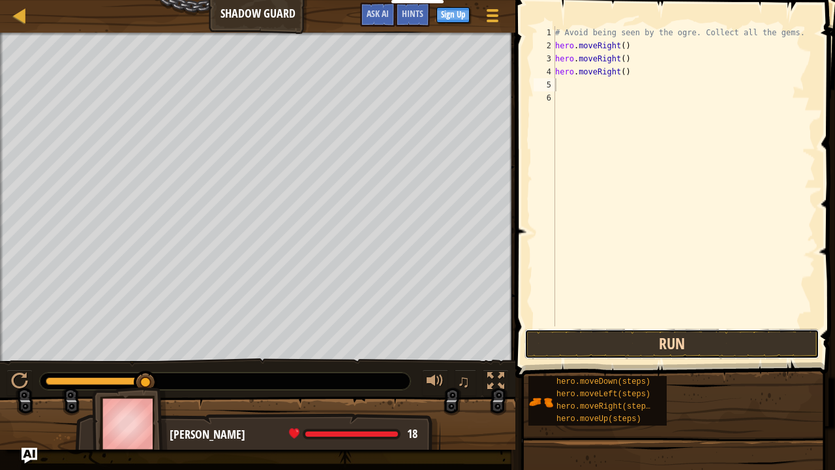
click at [609, 344] on button "Run" at bounding box center [672, 344] width 295 height 30
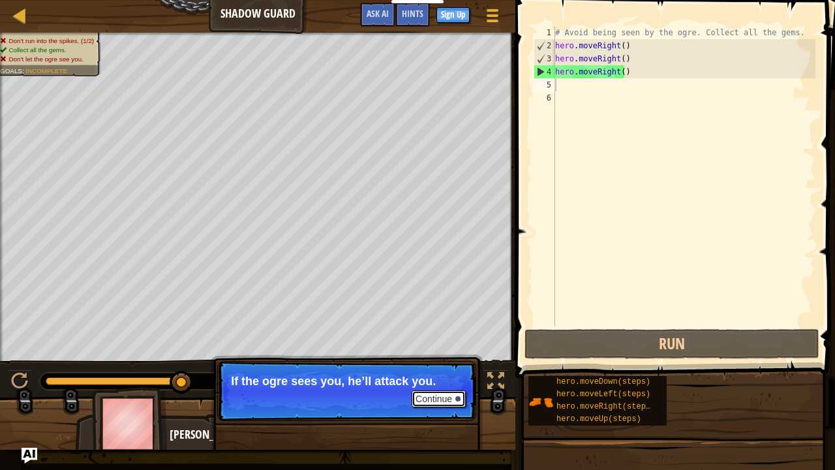
click at [439, 367] on button "Continue" at bounding box center [439, 398] width 54 height 17
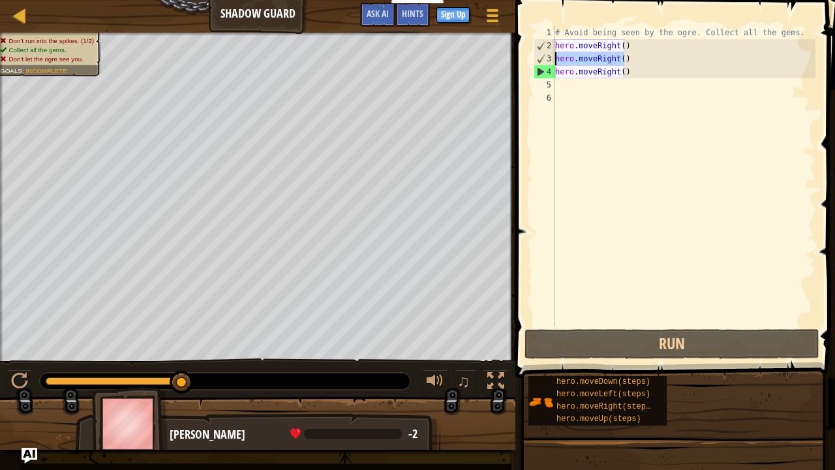
drag, startPoint x: 625, startPoint y: 60, endPoint x: 547, endPoint y: 58, distance: 78.3
click at [547, 58] on div "1 2 3 4 5 6 # Avoid being seen by the ogre. Collect all the gems. hero . moveRi…" at bounding box center [673, 176] width 284 height 300
type textarea "h"
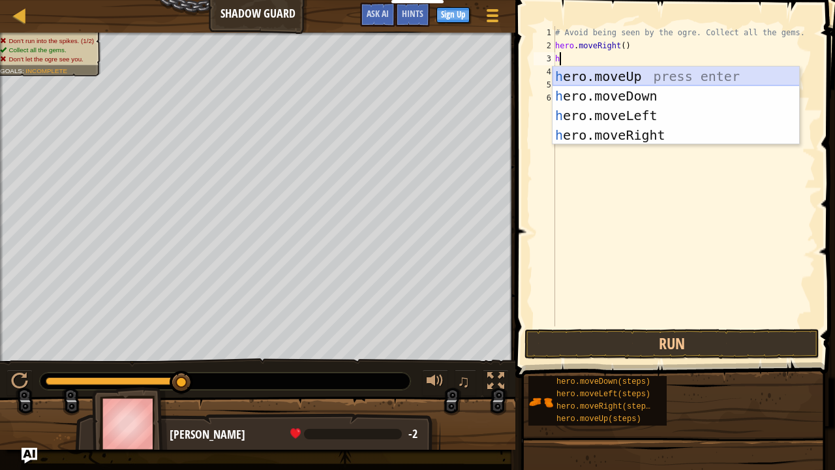
click at [624, 70] on div "h ero.moveUp press enter h ero.moveDown press enter h ero.moveLeft press enter …" at bounding box center [676, 125] width 247 height 117
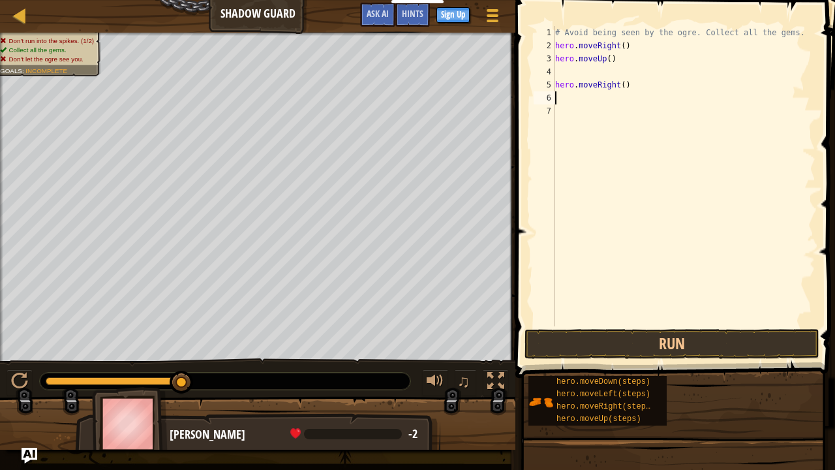
click at [578, 100] on div "# Avoid being seen by the ogre. Collect all the gems. hero . moveRight ( ) hero…" at bounding box center [684, 189] width 263 height 326
click at [561, 85] on div "# Avoid being seen by the ogre. Collect all the gems. hero . moveRight ( ) hero…" at bounding box center [684, 189] width 263 height 326
type textarea "hero.moveRight()"
click at [556, 84] on div "# Avoid being seen by the ogre. Collect all the gems. hero . moveRight ( ) hero…" at bounding box center [684, 189] width 263 height 326
drag, startPoint x: 556, startPoint y: 84, endPoint x: 632, endPoint y: 84, distance: 75.7
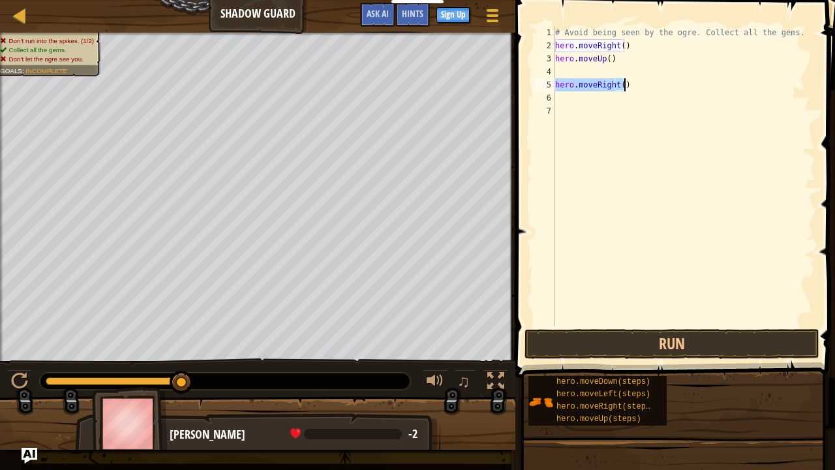
click at [632, 84] on div "# Avoid being seen by the ogre. Collect all the gems. hero . moveRight ( ) hero…" at bounding box center [684, 189] width 263 height 326
click at [583, 68] on div "# Avoid being seen by the ogre. Collect all the gems. hero . moveRight ( ) hero…" at bounding box center [684, 189] width 263 height 326
paste textarea "hero.moveRight()"
type textarea "hero.moveRight()"
drag, startPoint x: 630, startPoint y: 85, endPoint x: 555, endPoint y: 84, distance: 75.7
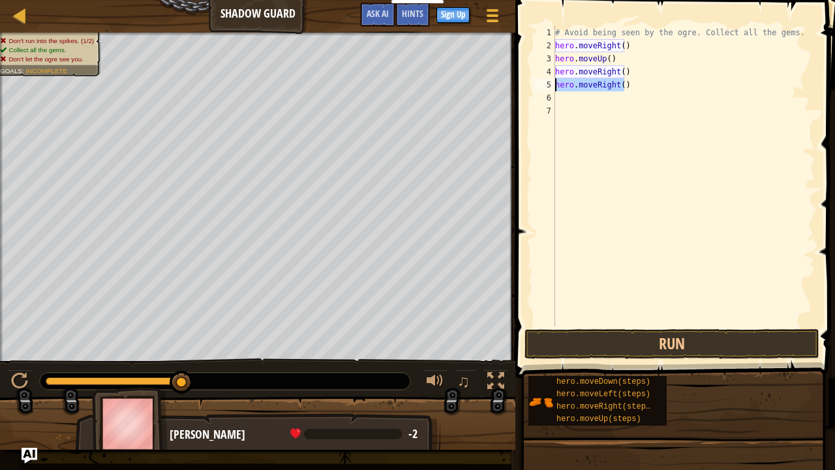
click at [555, 84] on div "hero.moveRight() 1 2 3 4 5 6 7 # Avoid being seen by the ogre. Collect all the …" at bounding box center [673, 176] width 284 height 300
type textarea "h"
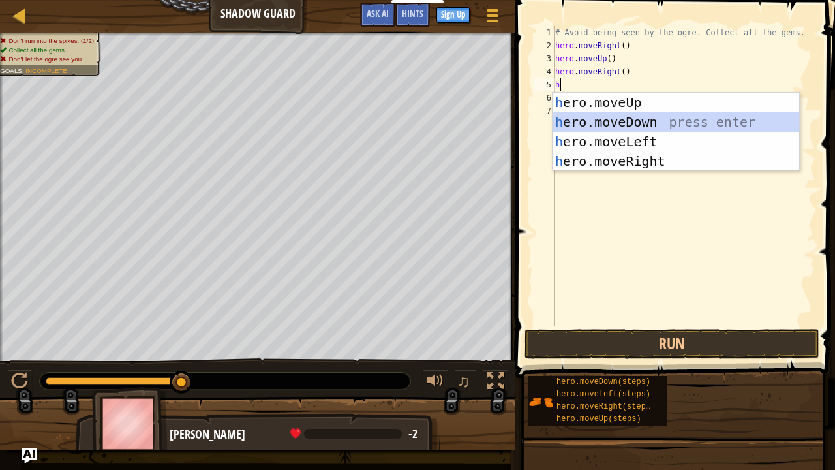
click at [609, 118] on div "h ero.moveUp press enter h ero.moveDown press enter h ero.moveLeft press enter …" at bounding box center [676, 151] width 247 height 117
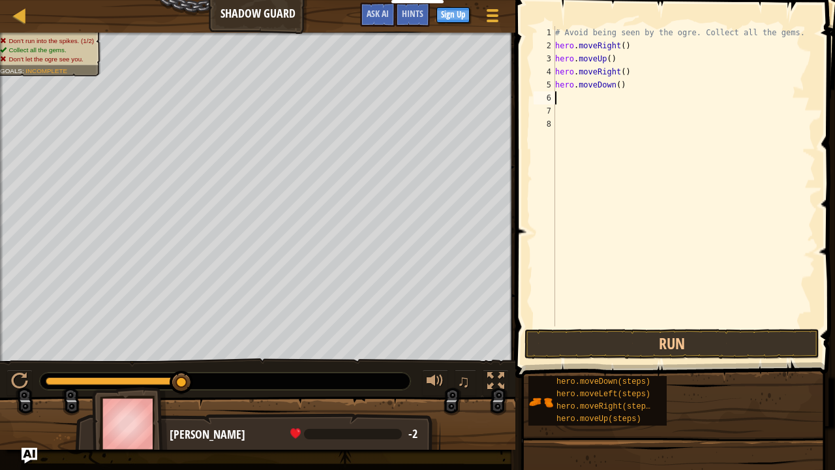
type textarea "h"
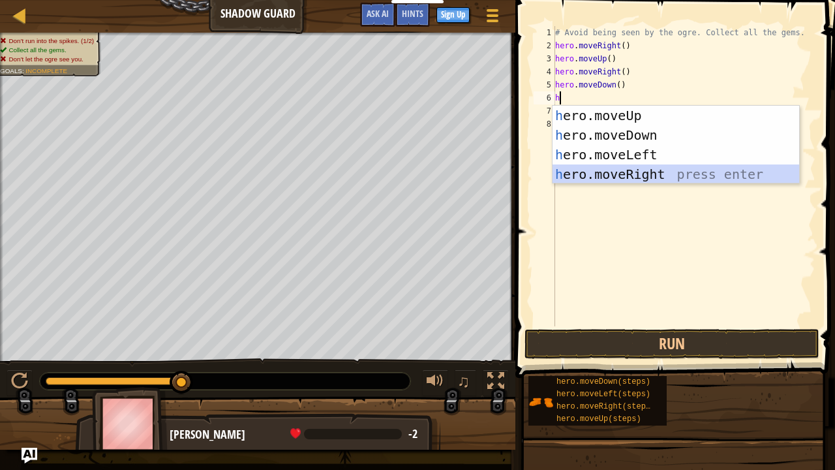
click at [624, 172] on div "h ero.moveUp press enter h ero.moveDown press enter h ero.moveLeft press enter …" at bounding box center [676, 164] width 247 height 117
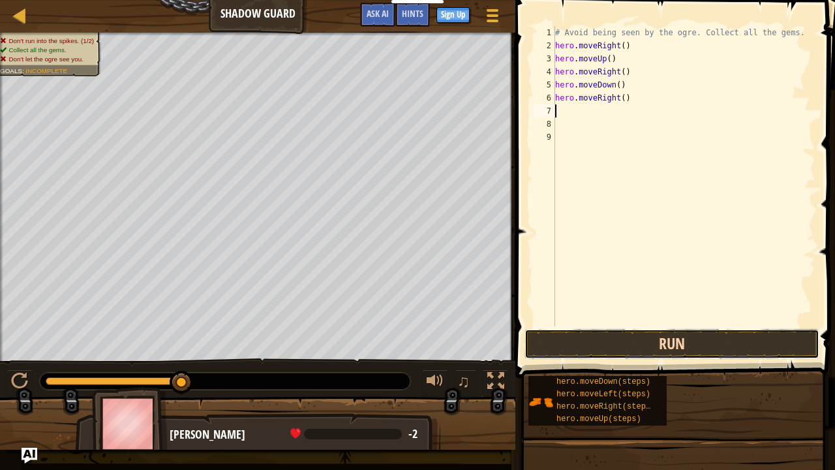
click at [626, 337] on button "Run" at bounding box center [672, 344] width 295 height 30
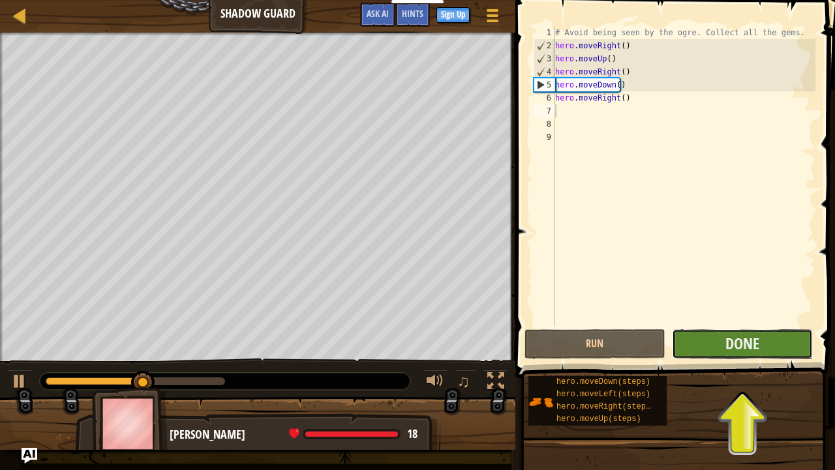
click at [722, 345] on button "Done" at bounding box center [742, 344] width 141 height 30
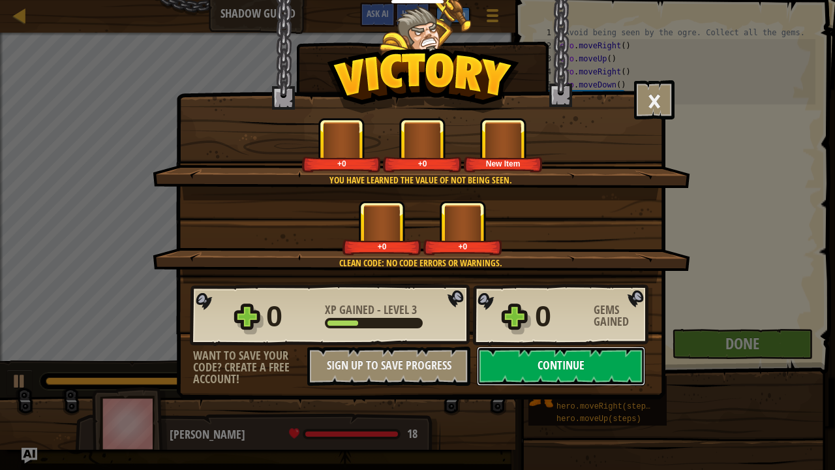
click at [556, 367] on button "Continue" at bounding box center [561, 365] width 168 height 39
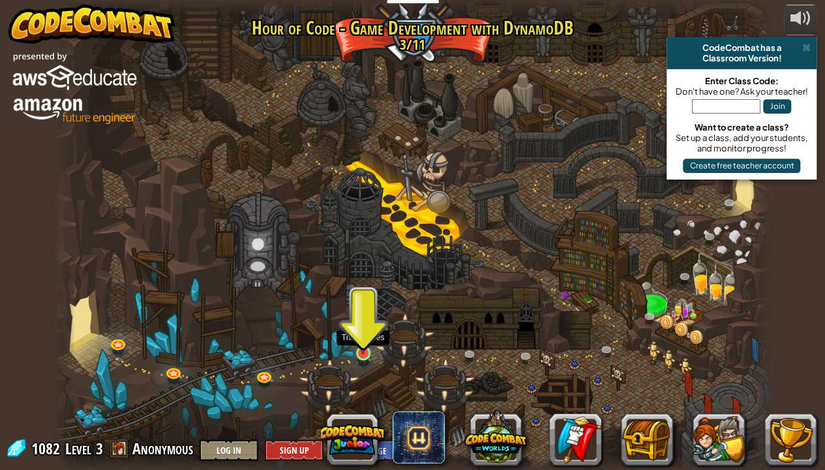
click at [361, 350] on img at bounding box center [363, 334] width 18 height 40
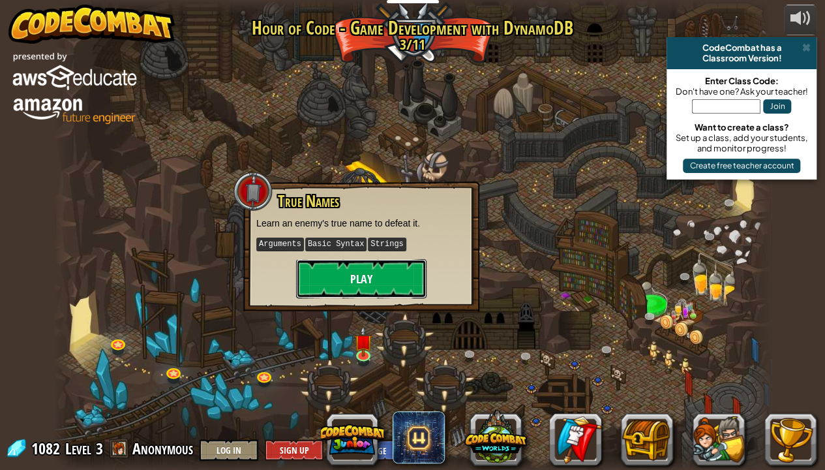
click at [358, 285] on button "Play" at bounding box center [361, 278] width 131 height 39
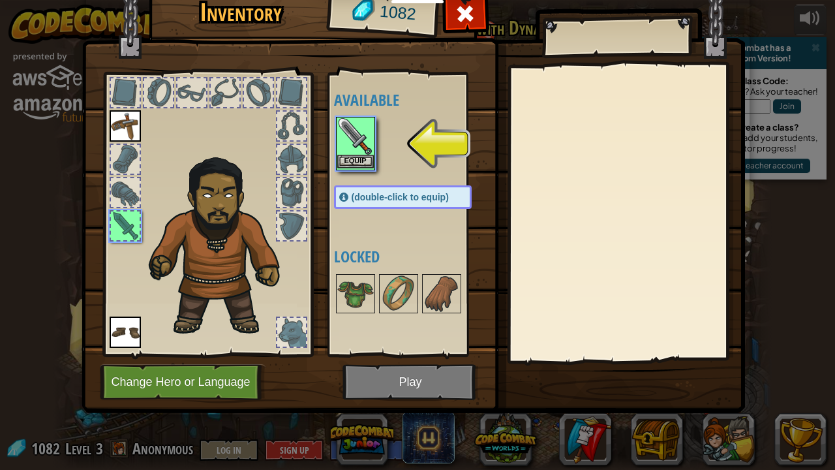
click at [357, 153] on img at bounding box center [355, 136] width 37 height 37
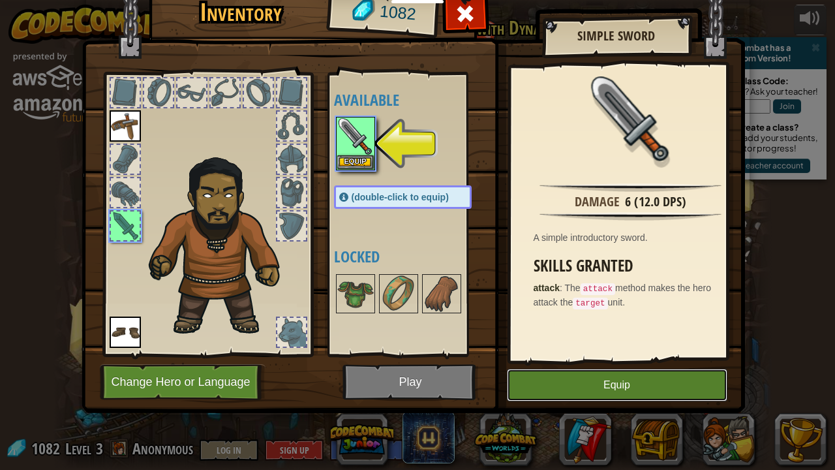
click at [616, 367] on button "Equip" at bounding box center [617, 385] width 221 height 33
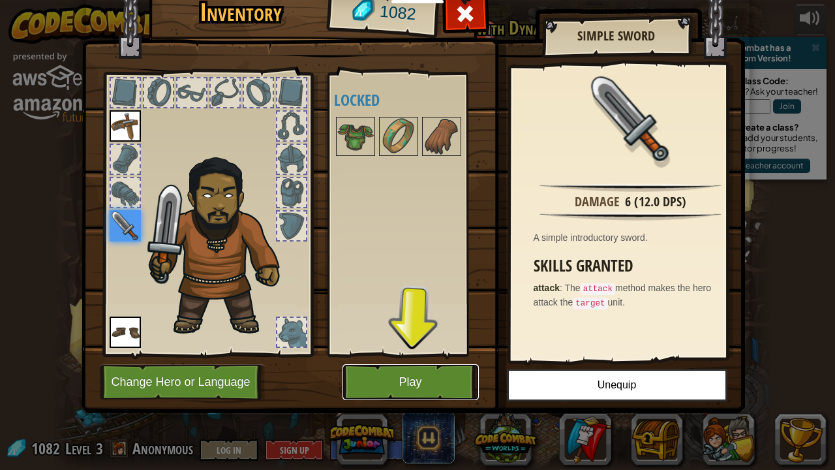
click at [429, 367] on button "Play" at bounding box center [411, 382] width 136 height 36
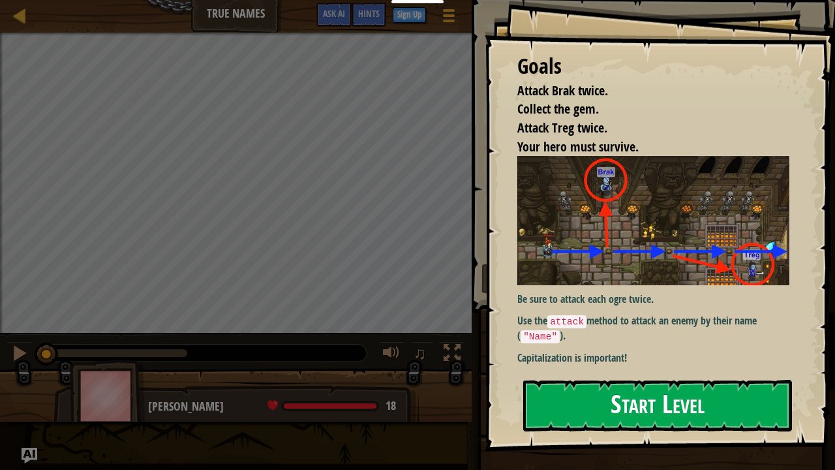
click at [617, 367] on button "Start Level" at bounding box center [657, 406] width 269 height 52
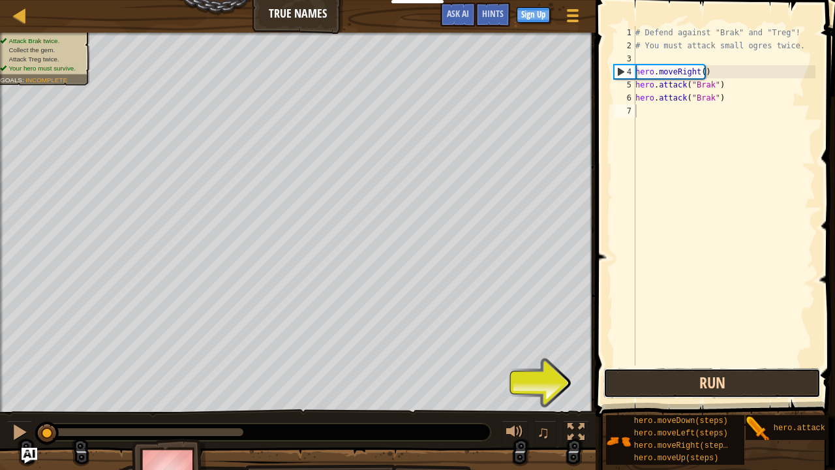
click at [663, 367] on button "Run" at bounding box center [712, 383] width 217 height 30
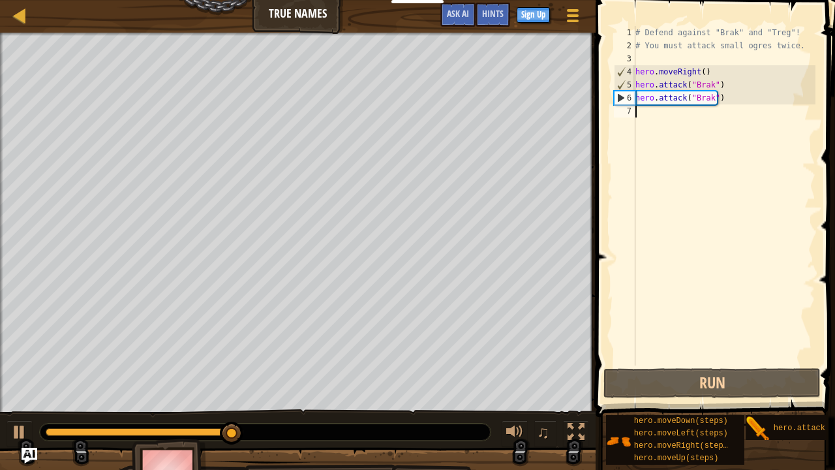
type textarea "h"
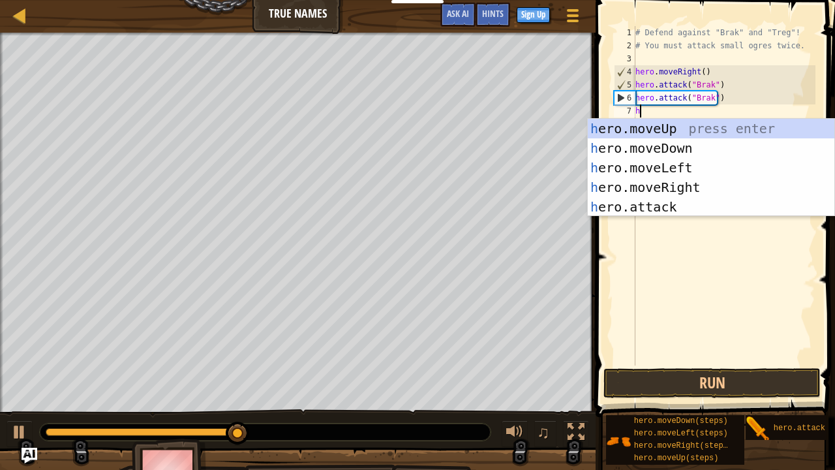
scroll to position [6, 0]
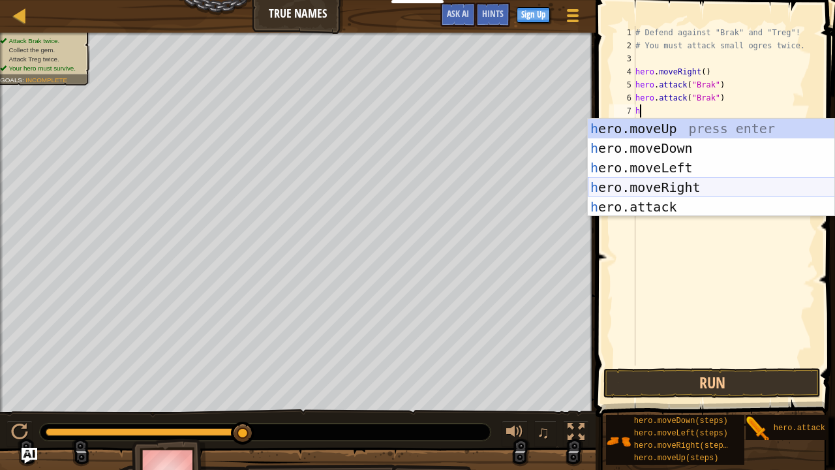
click at [677, 184] on div "h ero.moveUp press enter h ero.moveDown press enter h ero.moveLeft press enter …" at bounding box center [711, 187] width 247 height 137
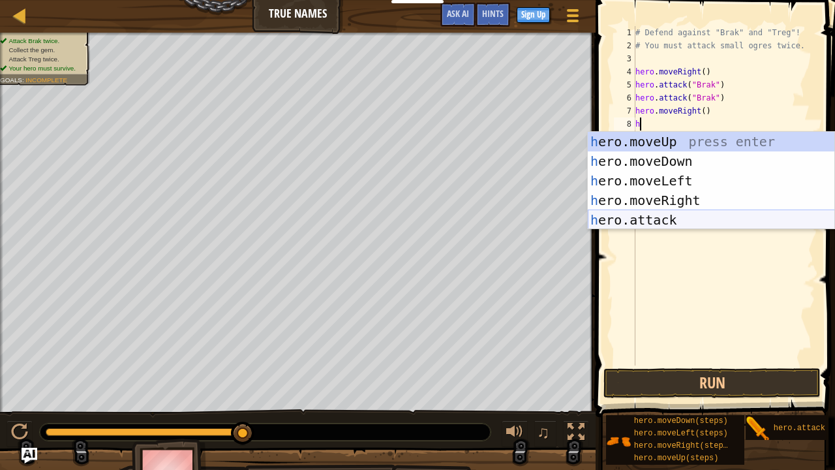
click at [662, 223] on div "h ero.moveUp press enter h ero.moveDown press enter h ero.moveLeft press enter …" at bounding box center [711, 200] width 247 height 137
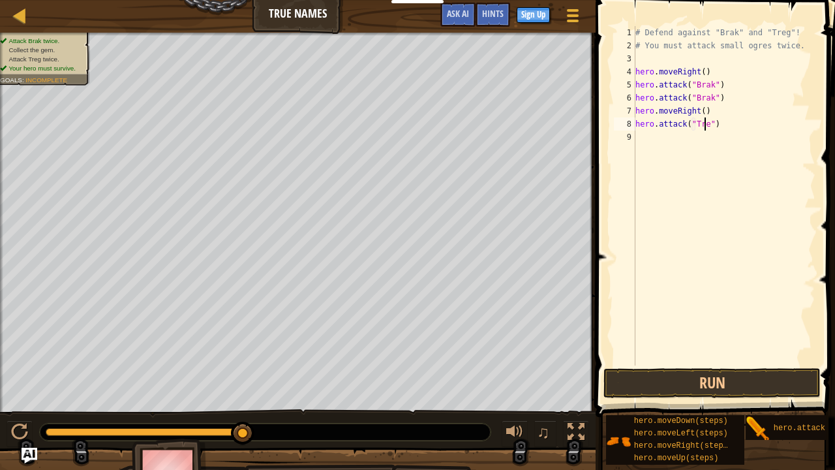
scroll to position [6, 5]
type textarea "hero.attack("Treg")"
drag, startPoint x: 726, startPoint y: 124, endPoint x: 630, endPoint y: 125, distance: 95.3
click at [630, 125] on div "hero.attack("Treg") 1 2 3 4 5 6 7 8 9 # Defend against "Brak" and "Treg"! # You…" at bounding box center [713, 195] width 204 height 339
click at [667, 140] on div "# Defend against "Brak" and "Treg"! # You must attack small ogres twice. hero .…" at bounding box center [724, 208] width 183 height 365
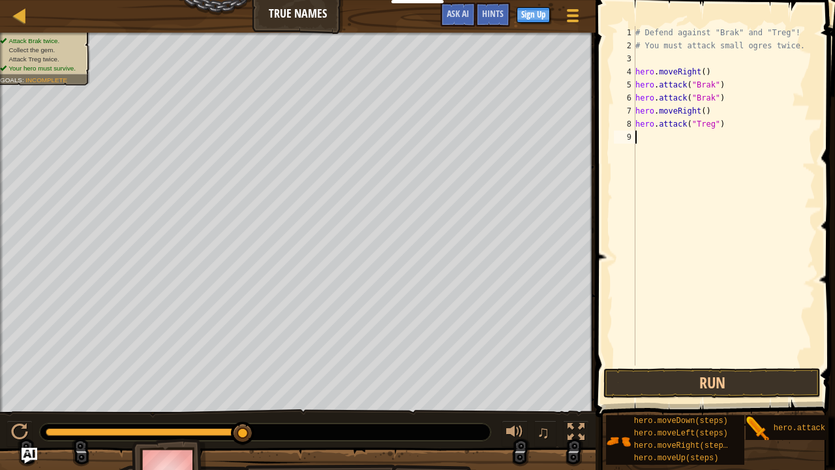
scroll to position [6, 0]
paste textarea "hero.attack("Treg")"
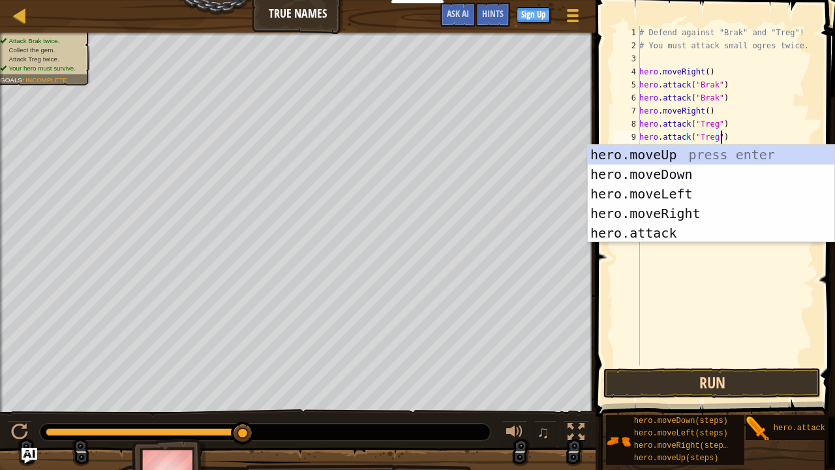
type textarea "hero.attack("Treg")"
click at [727, 367] on button "Run" at bounding box center [712, 383] width 217 height 30
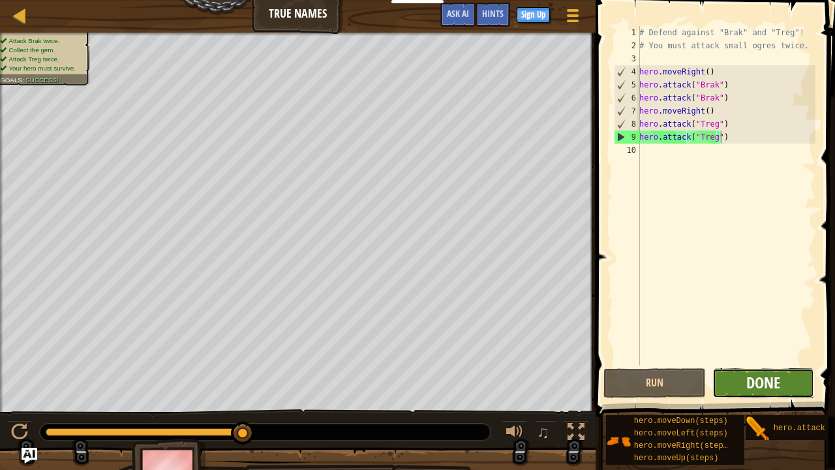
click at [767, 367] on span "Done" at bounding box center [763, 382] width 34 height 21
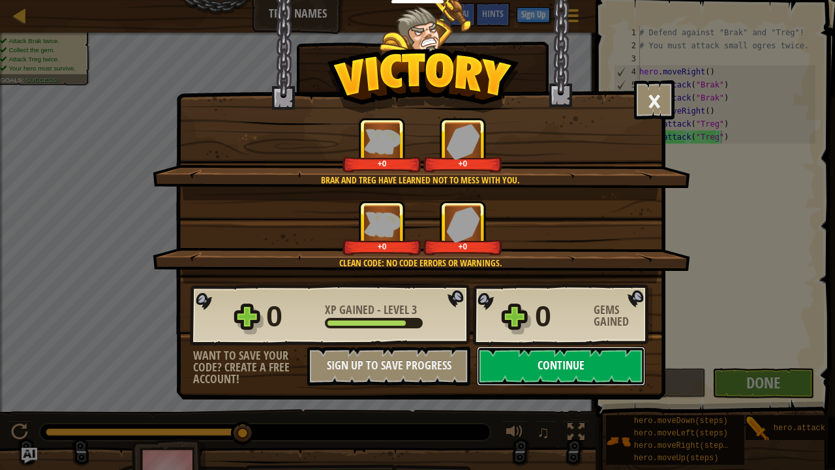
click at [559, 360] on button "Continue" at bounding box center [561, 365] width 168 height 39
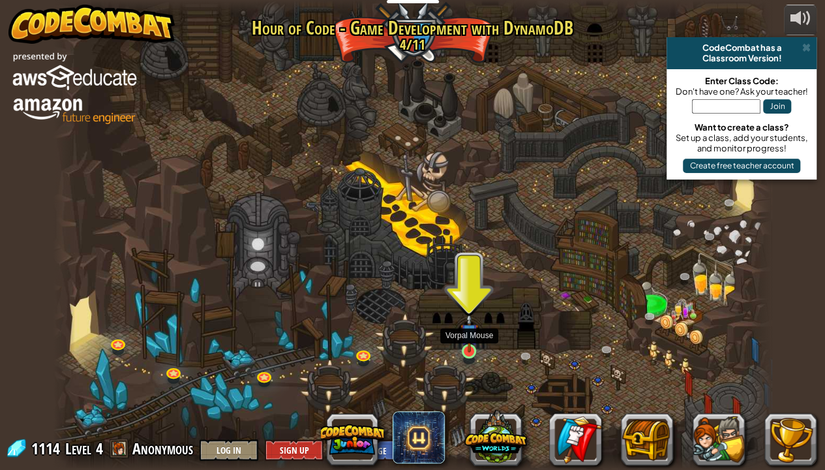
click at [468, 347] on img at bounding box center [470, 332] width 18 height 40
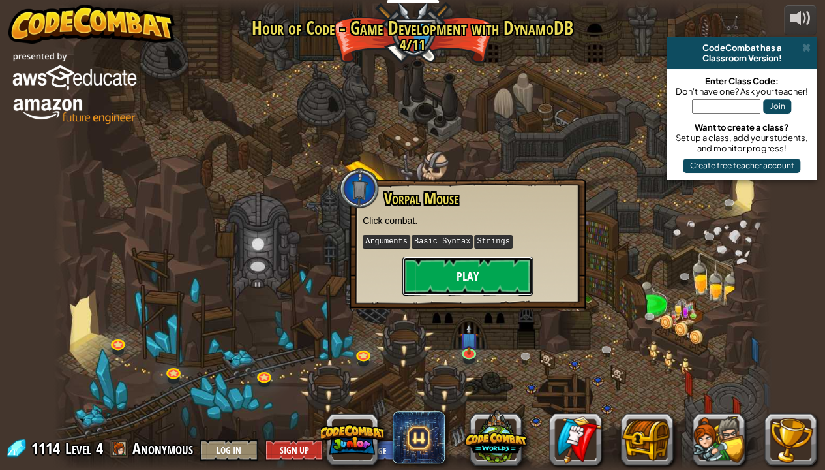
click at [467, 288] on button "Play" at bounding box center [468, 275] width 131 height 39
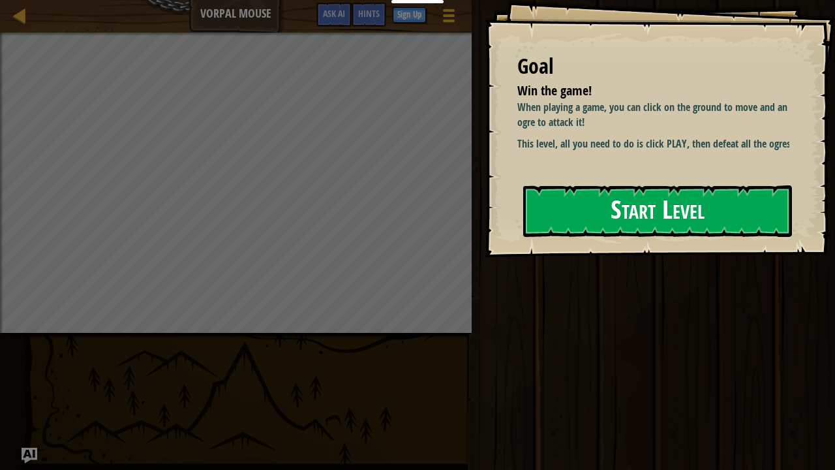
click at [585, 214] on button "Start Level" at bounding box center [657, 211] width 269 height 52
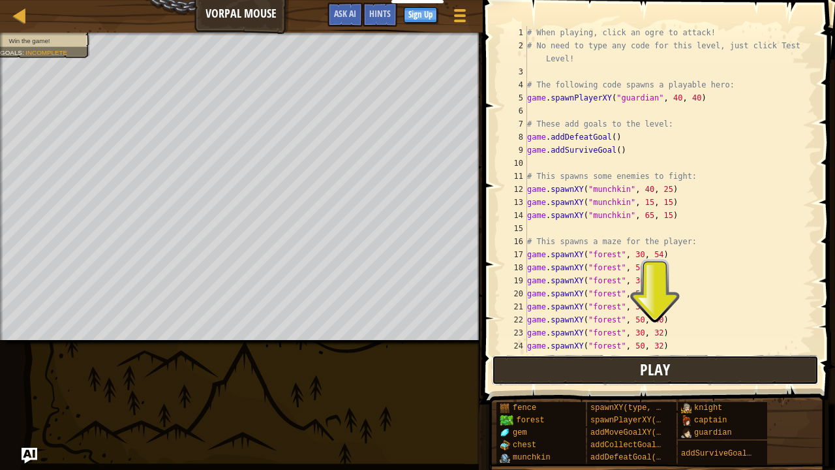
click at [624, 364] on button "Play" at bounding box center [655, 370] width 327 height 30
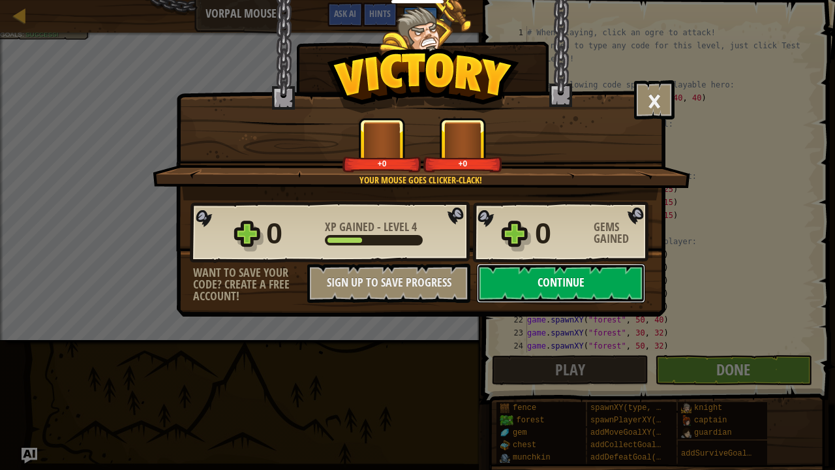
click at [559, 288] on button "Continue" at bounding box center [561, 283] width 168 height 39
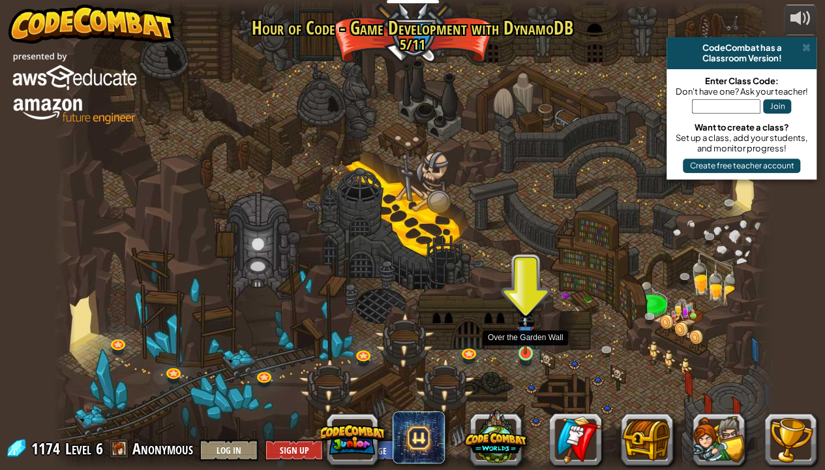
click at [522, 347] on img at bounding box center [526, 333] width 18 height 40
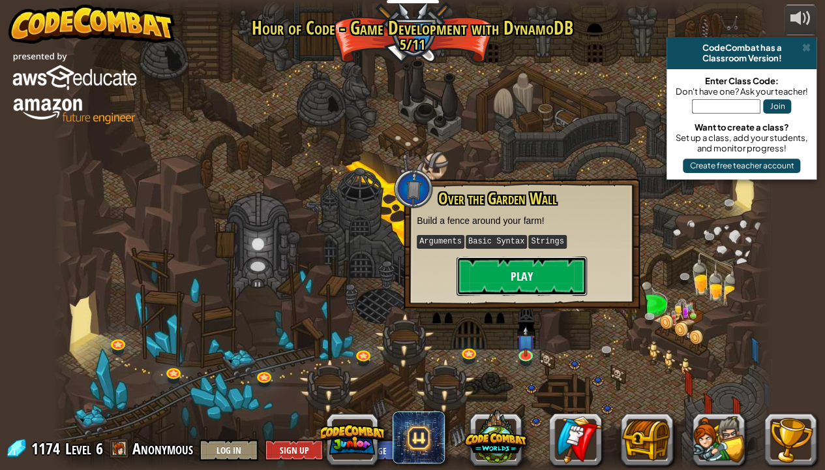
click at [508, 278] on button "Play" at bounding box center [522, 275] width 131 height 39
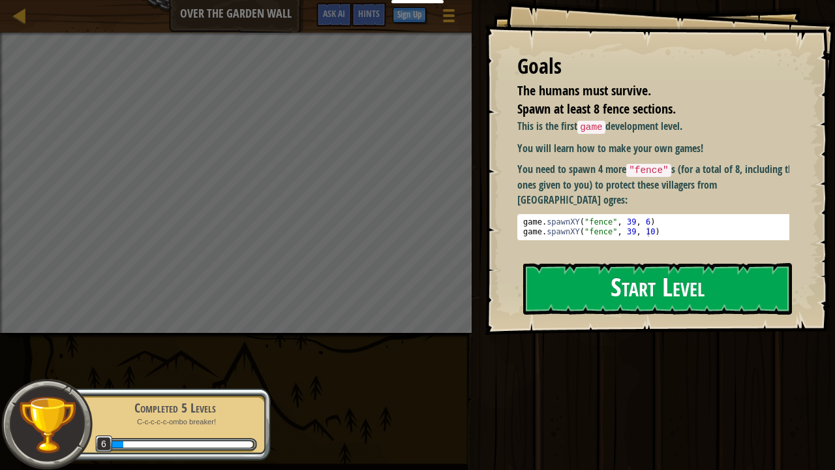
click at [626, 278] on button "Start Level" at bounding box center [657, 289] width 269 height 52
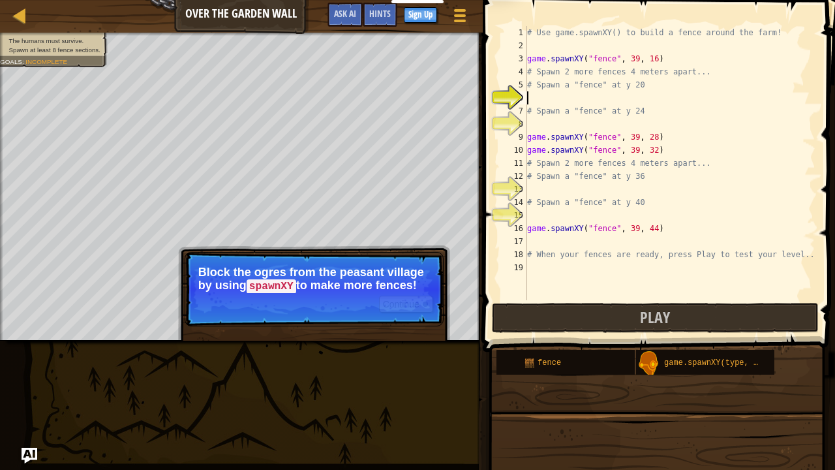
click at [339, 309] on p "Continue Block the ogres from the peasant village by using spawnXY to make more…" at bounding box center [314, 289] width 259 height 74
click at [403, 297] on button "Continue" at bounding box center [406, 304] width 54 height 17
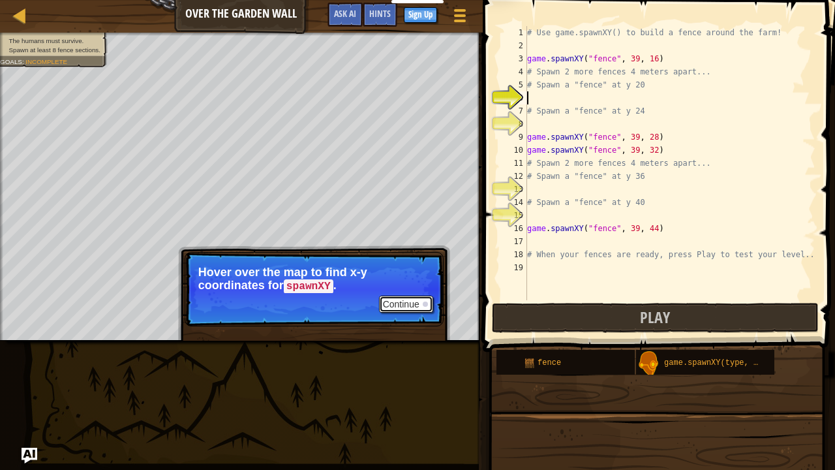
click at [403, 301] on button "Continue" at bounding box center [406, 304] width 54 height 17
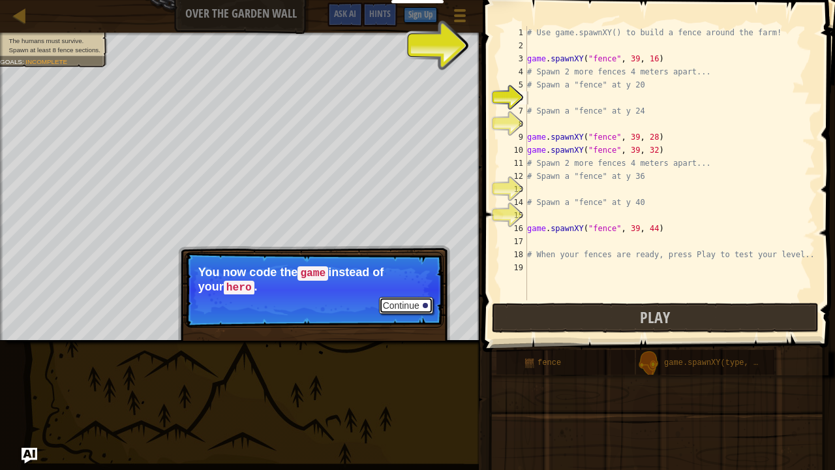
click at [408, 301] on button "Continue" at bounding box center [406, 305] width 54 height 17
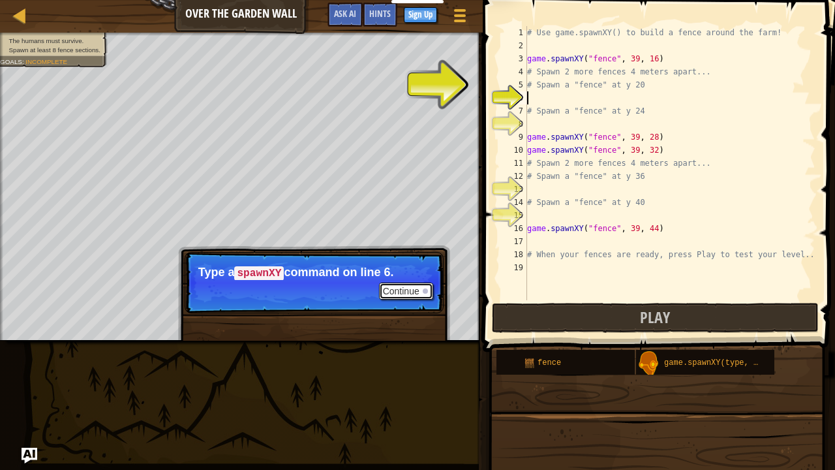
click at [407, 287] on button "Continue" at bounding box center [406, 291] width 54 height 17
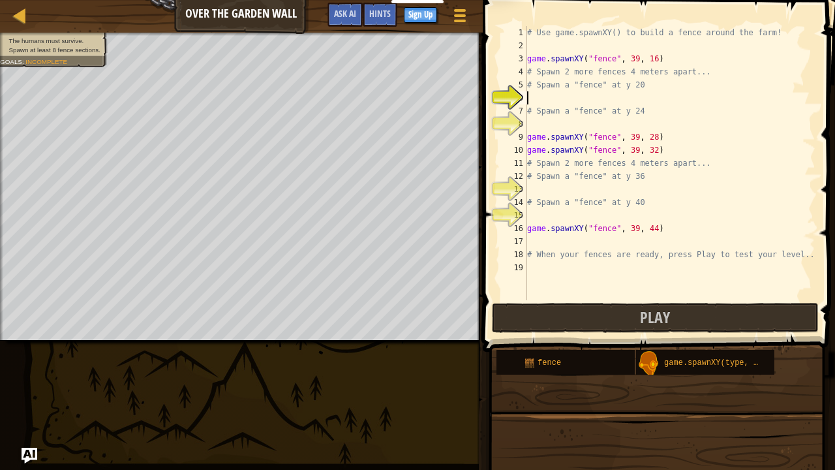
click at [540, 101] on div "# Use game.spawnXY() to build a fence around the farm! game . spawnXY ( "fence"…" at bounding box center [670, 176] width 291 height 300
click at [535, 96] on div "# Use game.spawnXY() to build a fence around the farm! game . spawnXY ( "fence"…" at bounding box center [670, 176] width 291 height 300
type textarea "h"
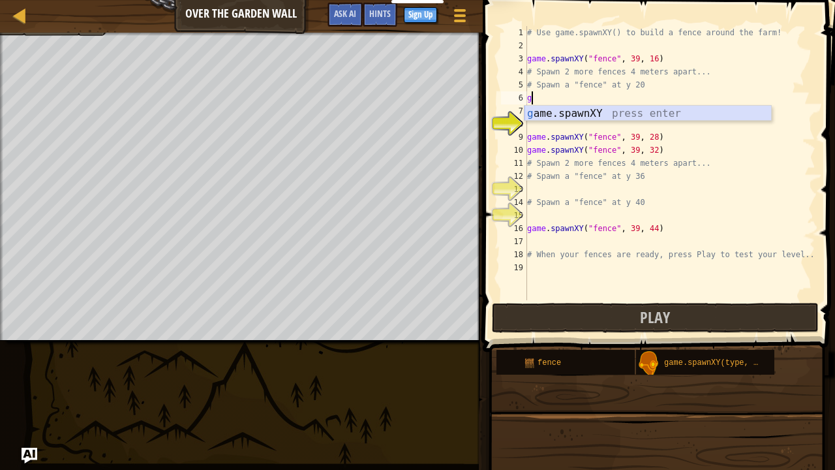
click at [588, 112] on div "g ame.spawnXY press enter" at bounding box center [648, 129] width 247 height 47
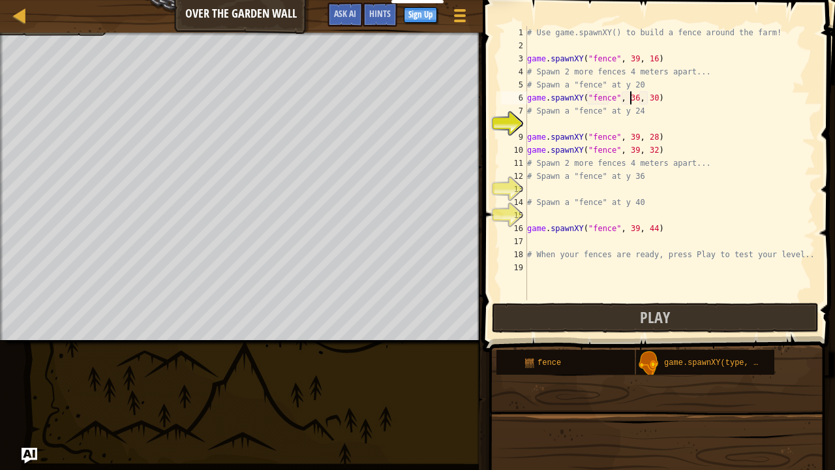
click at [629, 98] on div "# Use game.spawnXY() to build a fence around the farm! game . spawnXY ( "fence"…" at bounding box center [670, 176] width 291 height 300
click at [648, 97] on div "# Use game.spawnXY() to build a fence around the farm! game . spawnXY ( "fence"…" at bounding box center [670, 176] width 291 height 300
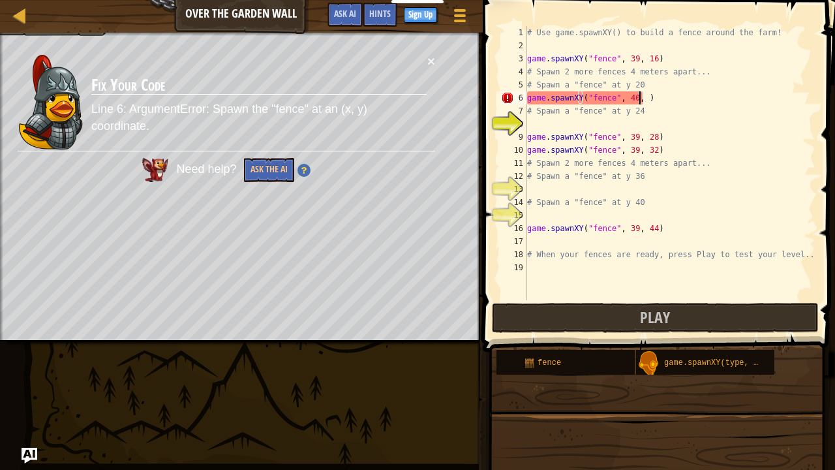
scroll to position [6, 9]
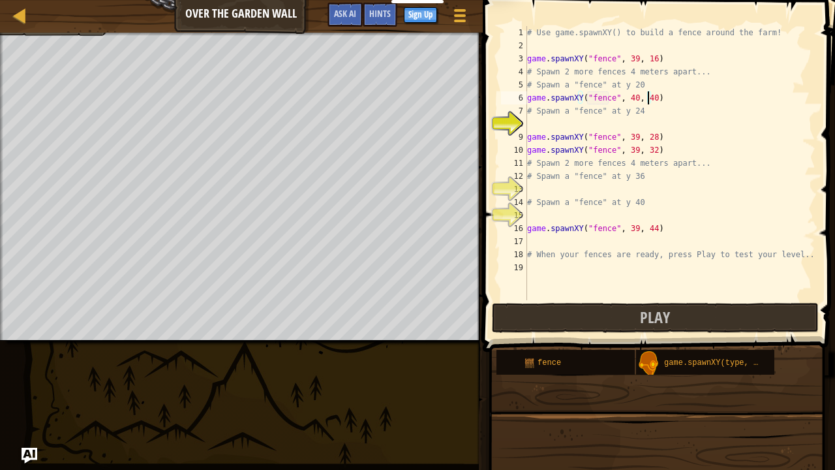
click at [630, 97] on div "# Use game.spawnXY() to build a fence around the farm! game . spawnXY ( "fence"…" at bounding box center [670, 176] width 291 height 300
click at [646, 97] on div "# Use game.spawnXY() to build a fence around the farm! game . spawnXY ( "fence"…" at bounding box center [670, 176] width 291 height 300
type textarea "game.spawnXY("fence", 39, 41)"
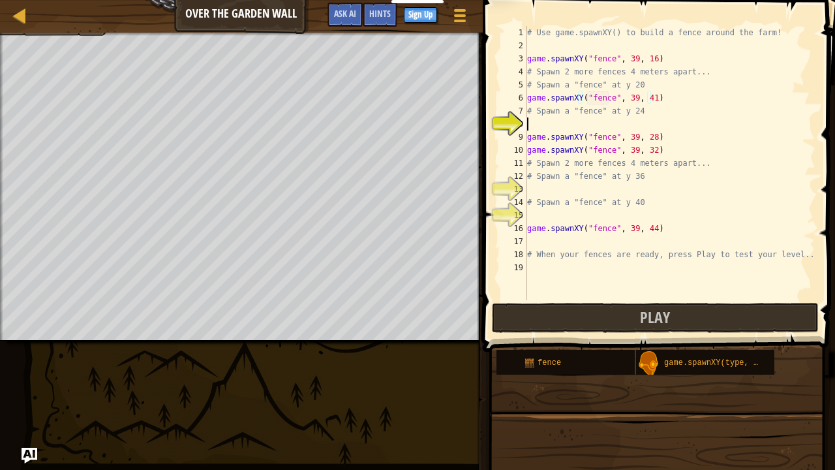
click at [530, 124] on div "# Use game.spawnXY() to build a fence around the farm! game . spawnXY ( "fence"…" at bounding box center [670, 176] width 291 height 300
click at [547, 123] on div "# Use game.spawnXY() to build a fence around the farm! game . spawnXY ( "fence"…" at bounding box center [670, 176] width 291 height 300
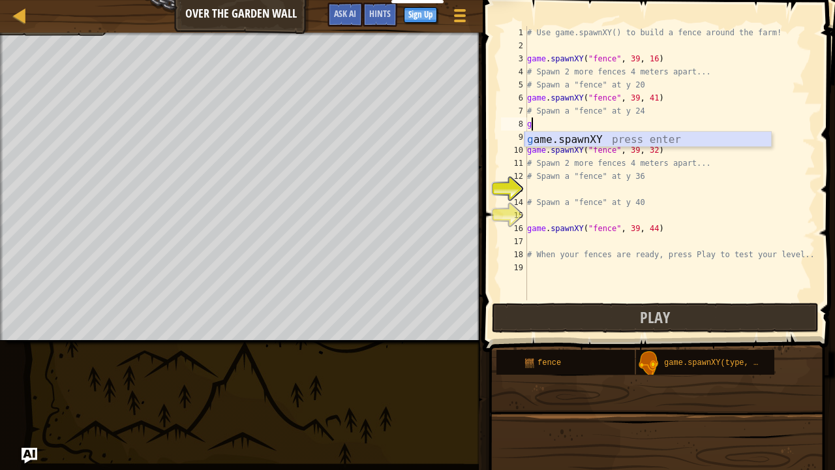
click at [556, 140] on div "g ame.spawnXY press enter" at bounding box center [648, 155] width 247 height 47
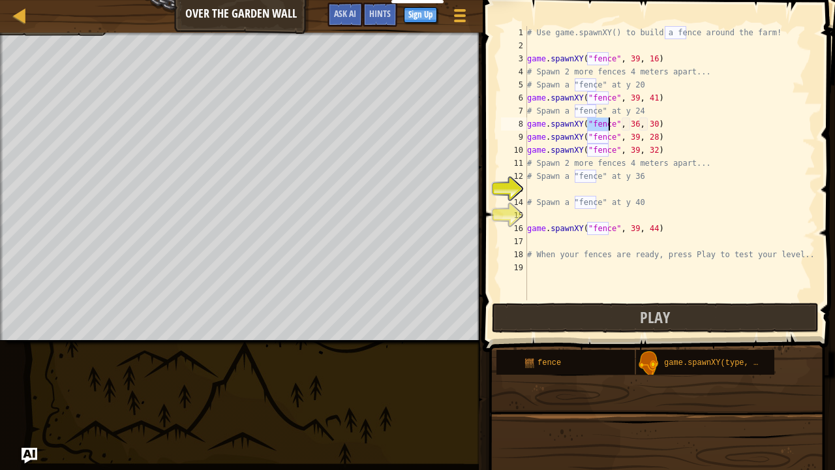
click at [628, 124] on div "# Use game.spawnXY() to build a fence around the farm! game . spawnXY ( "fence"…" at bounding box center [670, 176] width 291 height 300
click at [630, 124] on div "# Use game.spawnXY() to build a fence around the farm! game . spawnXY ( "fence"…" at bounding box center [670, 176] width 291 height 300
click at [647, 122] on div "# Use game.spawnXY() to build a fence around the farm! game . spawnXY ( "fence"…" at bounding box center [670, 176] width 291 height 300
type textarea "game.spawnXY("fence", 39, 39)"
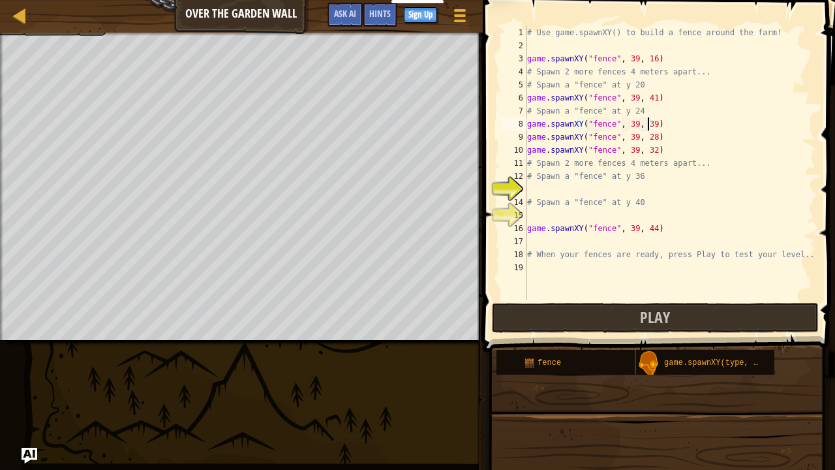
scroll to position [6, 9]
click at [532, 188] on div "# Use game.spawnXY() to build a fence around the farm! game . spawnXY ( "fence"…" at bounding box center [670, 176] width 291 height 300
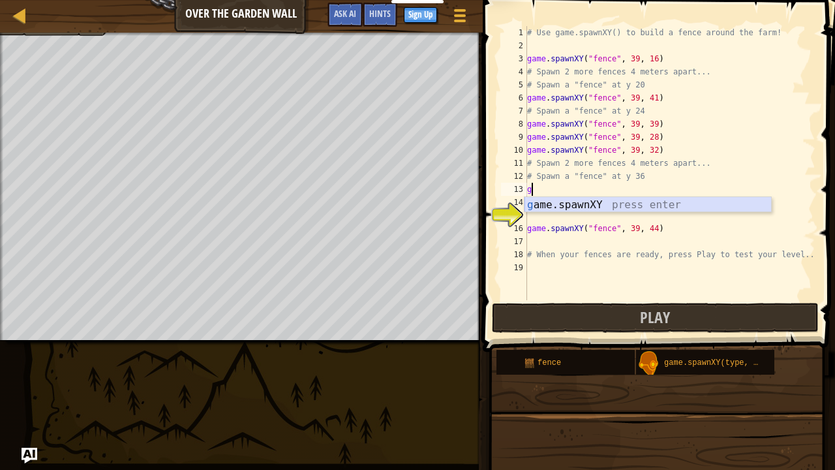
click at [556, 204] on div "g ame.spawnXY press enter" at bounding box center [648, 220] width 247 height 47
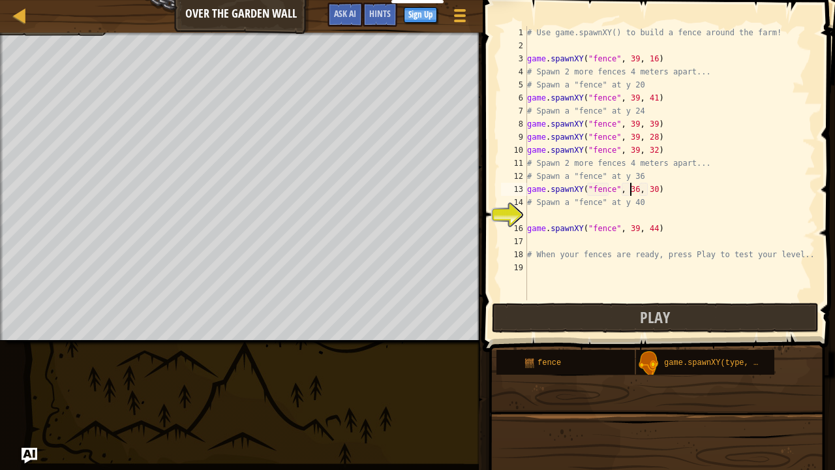
click at [629, 188] on div "# Use game.spawnXY() to build a fence around the farm! game . spawnXY ( "fence"…" at bounding box center [670, 176] width 291 height 300
click at [647, 189] on div "# Use game.spawnXY() to build a fence around the farm! game . spawnXY ( "fence"…" at bounding box center [670, 176] width 291 height 300
type textarea "game.spawnXY("fence", 39, 38)"
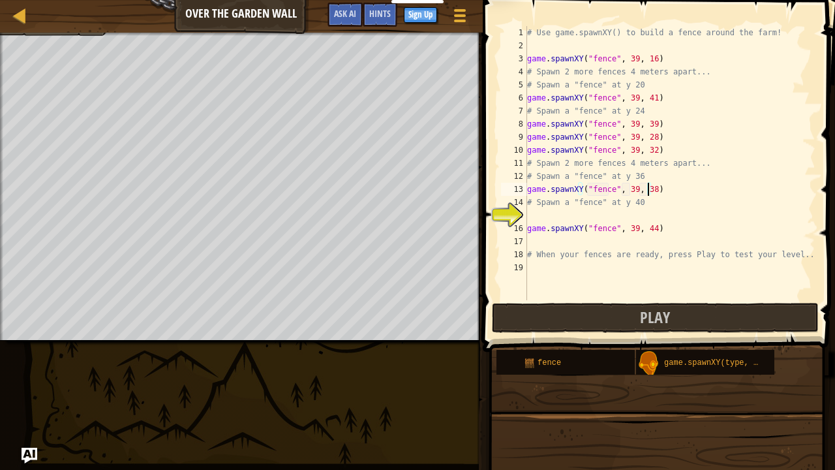
click at [563, 213] on div "# Use game.spawnXY() to build a fence around the farm! game . spawnXY ( "fence"…" at bounding box center [670, 176] width 291 height 300
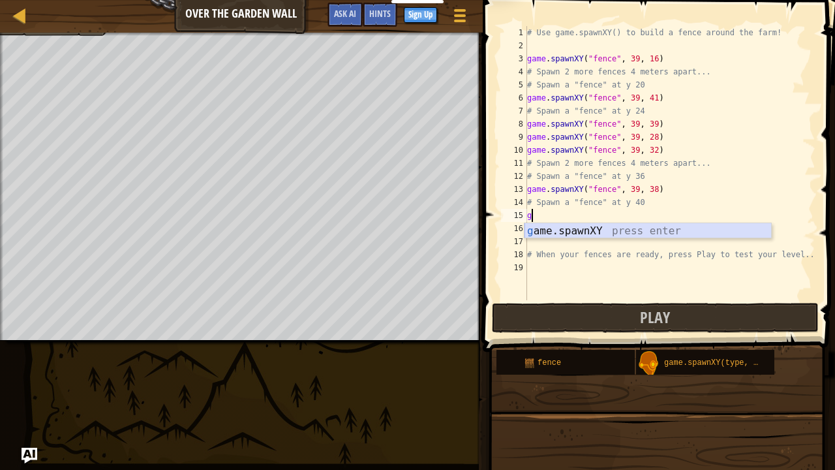
click at [576, 229] on div "g ame.spawnXY press enter" at bounding box center [648, 246] width 247 height 47
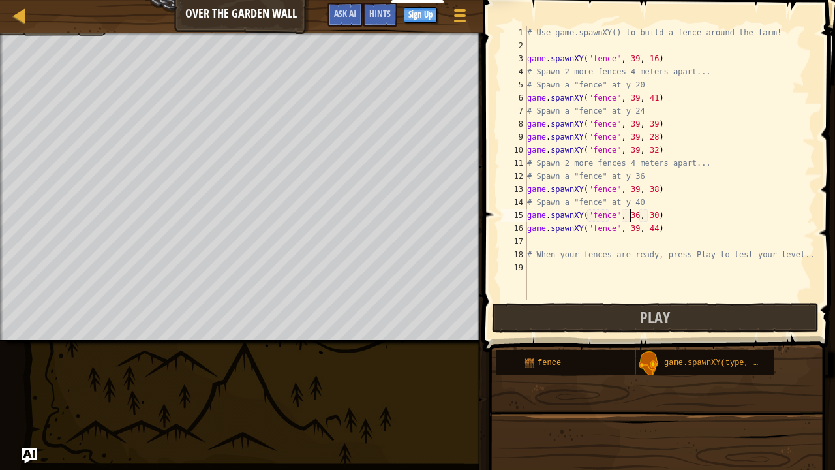
click at [630, 212] on div "# Use game.spawnXY() to build a fence around the farm! game . spawnXY ( "fence"…" at bounding box center [670, 176] width 291 height 300
click at [647, 214] on div "# Use game.spawnXY() to build a fence around the farm! game . spawnXY ( "fence"…" at bounding box center [670, 176] width 291 height 300
type textarea "game.spawnXY("fence", 39, 24)"
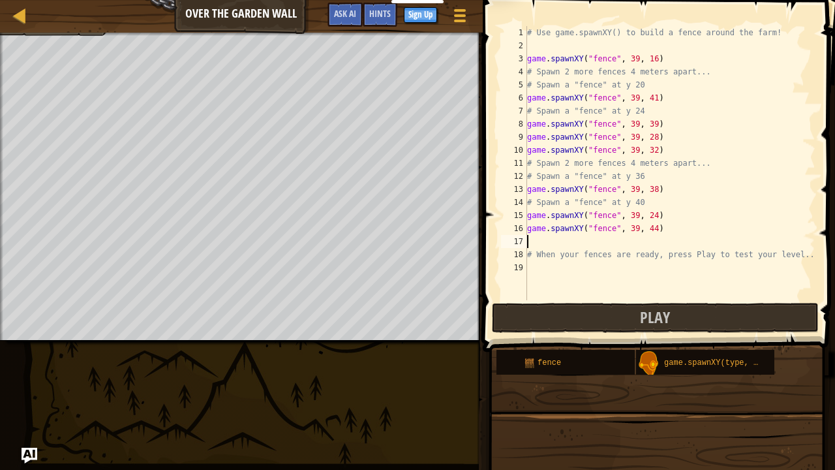
click at [536, 244] on div "# Use game.spawnXY() to build a fence around the farm! game . spawnXY ( "fence"…" at bounding box center [670, 176] width 291 height 300
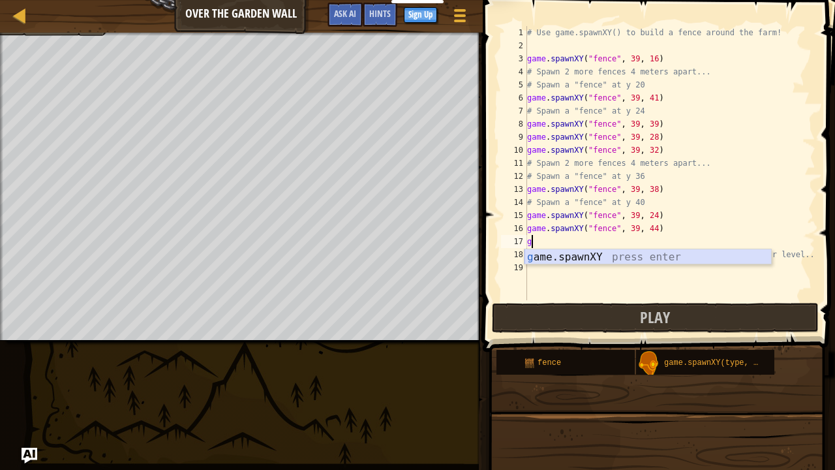
click at [569, 253] on div "g ame.spawnXY press enter" at bounding box center [648, 272] width 247 height 47
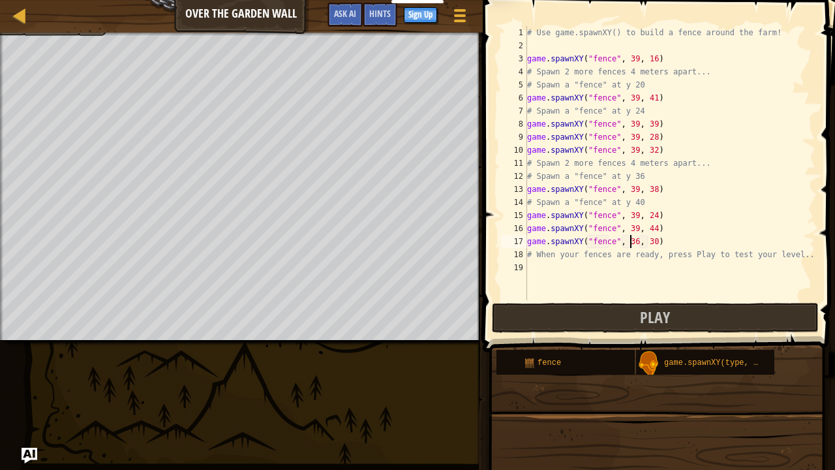
click at [628, 239] on div "# Use game.spawnXY() to build a fence around the farm! game . spawnXY ( "fence"…" at bounding box center [670, 176] width 291 height 300
click at [647, 240] on div "# Use game.spawnXY() to build a fence around the farm! game . spawnXY ( "fence"…" at bounding box center [670, 176] width 291 height 300
type textarea "game.spawnXY("fence", 39, 22)"
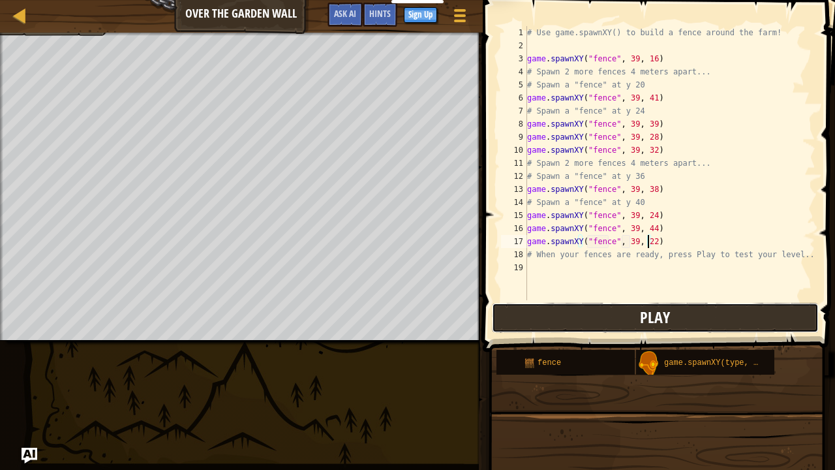
click at [647, 309] on span "Play" at bounding box center [655, 317] width 30 height 21
click at [538, 267] on div "# Use game.spawnXY() to build a fence around the farm! game . spawnXY ( "fence"…" at bounding box center [670, 176] width 291 height 300
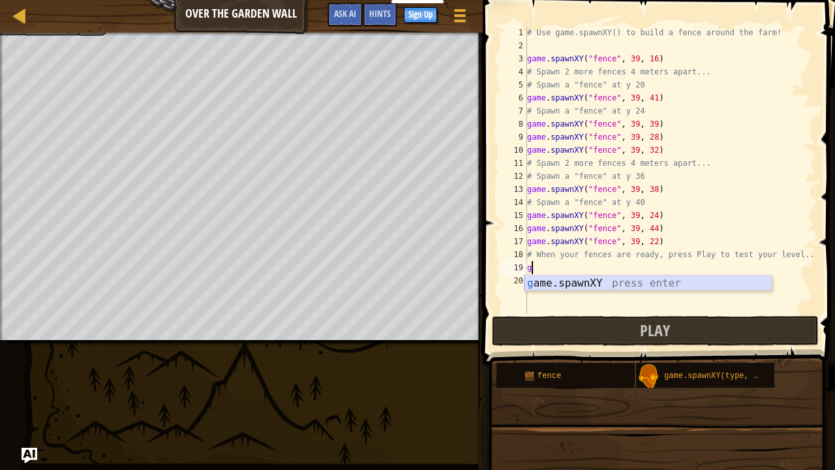
click at [569, 279] on div "g ame.spawnXY press enter" at bounding box center [648, 298] width 247 height 47
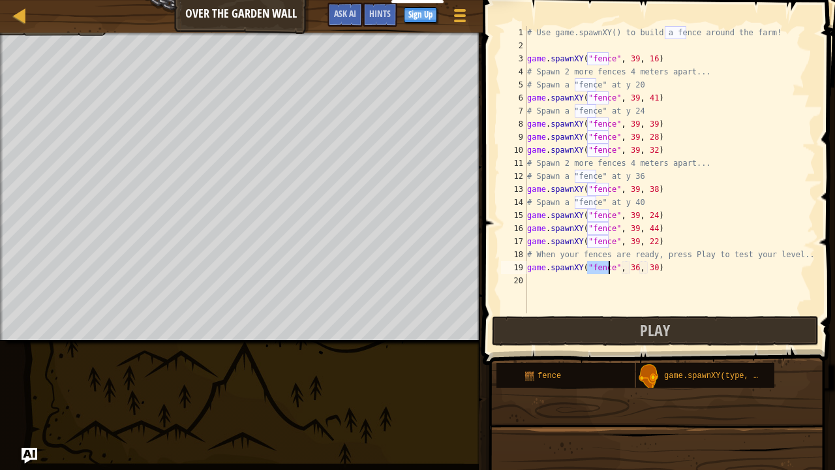
click at [628, 268] on div "# Use game.spawnXY() to build a fence around the farm! game . spawnXY ( "fence"…" at bounding box center [670, 182] width 291 height 313
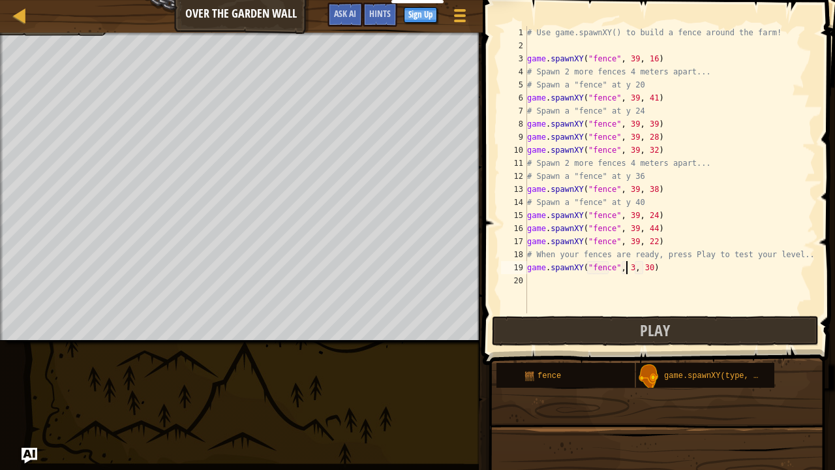
scroll to position [6, 8]
click at [647, 265] on div "# Use game.spawnXY() to build a fence around the farm! game . spawnXY ( "fence"…" at bounding box center [670, 182] width 291 height 313
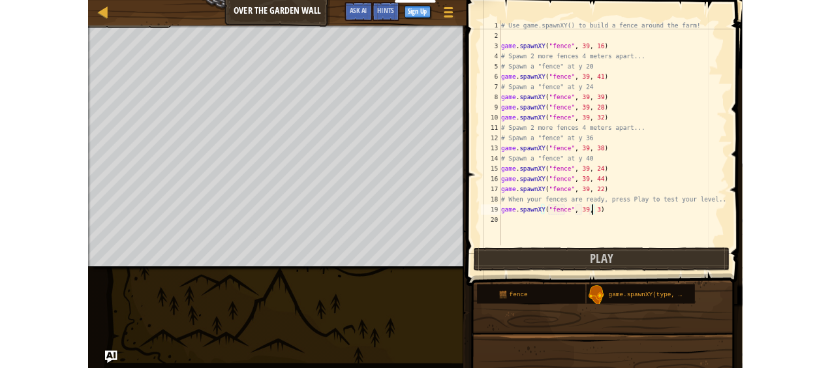
scroll to position [6, 9]
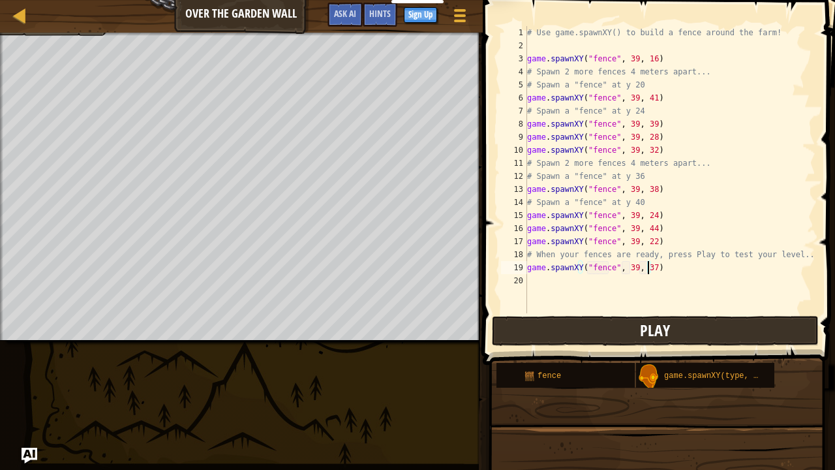
type textarea "game.spawnXY("fence", 39, 37)"
click at [639, 320] on button "Play" at bounding box center [655, 331] width 327 height 30
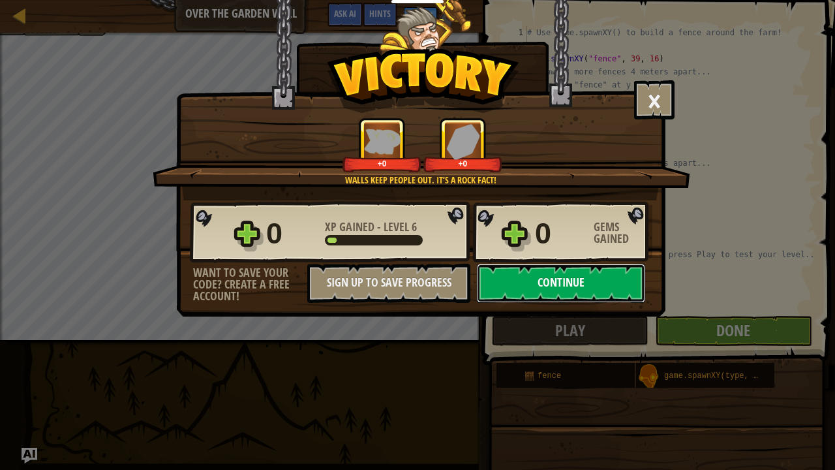
click at [546, 274] on button "Continue" at bounding box center [561, 283] width 168 height 39
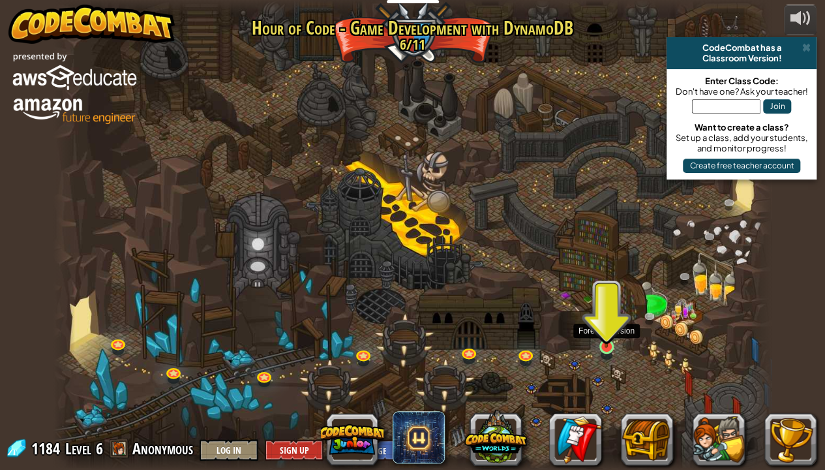
click at [608, 346] on img at bounding box center [607, 327] width 18 height 40
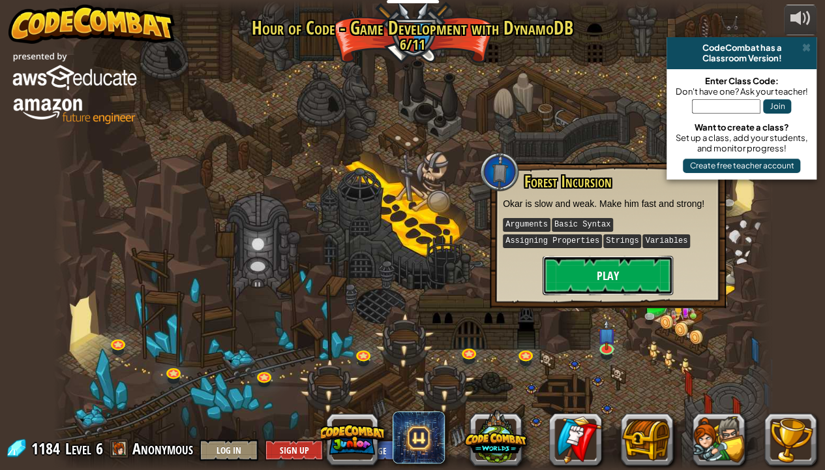
click at [581, 271] on button "Play" at bounding box center [608, 275] width 131 height 39
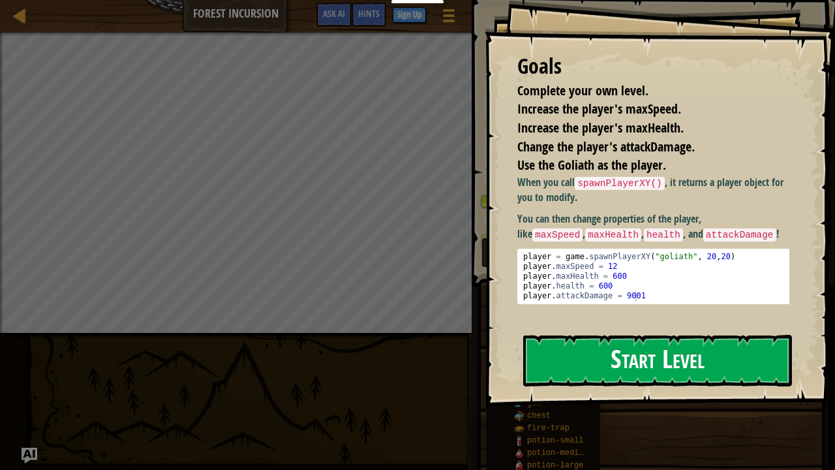
click at [585, 362] on button "Start Level" at bounding box center [657, 361] width 269 height 52
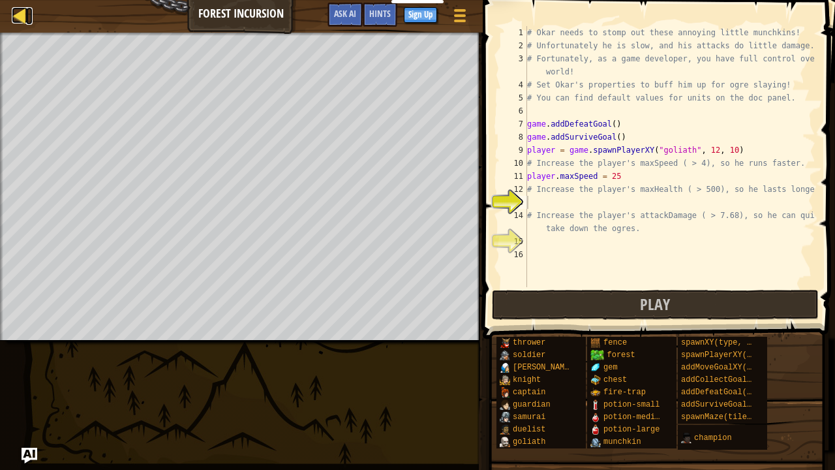
click at [22, 13] on div at bounding box center [20, 15] width 16 height 16
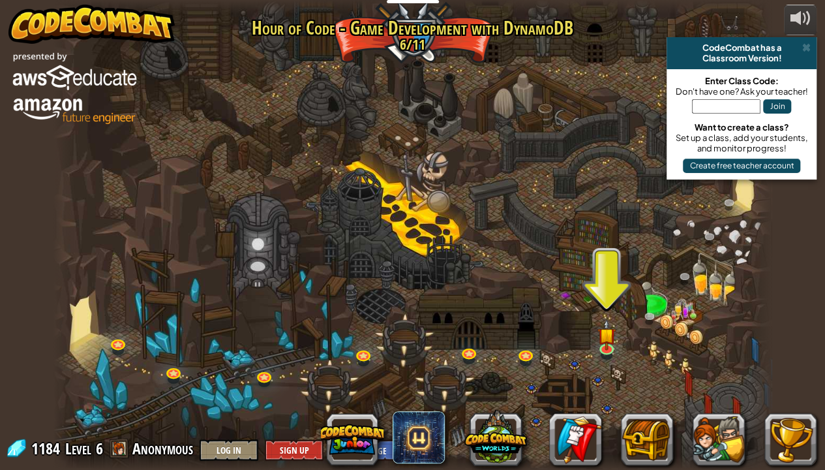
click at [345, 367] on div at bounding box center [413, 235] width 719 height 470
drag, startPoint x: 684, startPoint y: 384, endPoint x: 654, endPoint y: 359, distance: 39.4
click at [654, 359] on div at bounding box center [413, 235] width 719 height 470
